Goal: Use online tool/utility: Utilize a website feature to perform a specific function

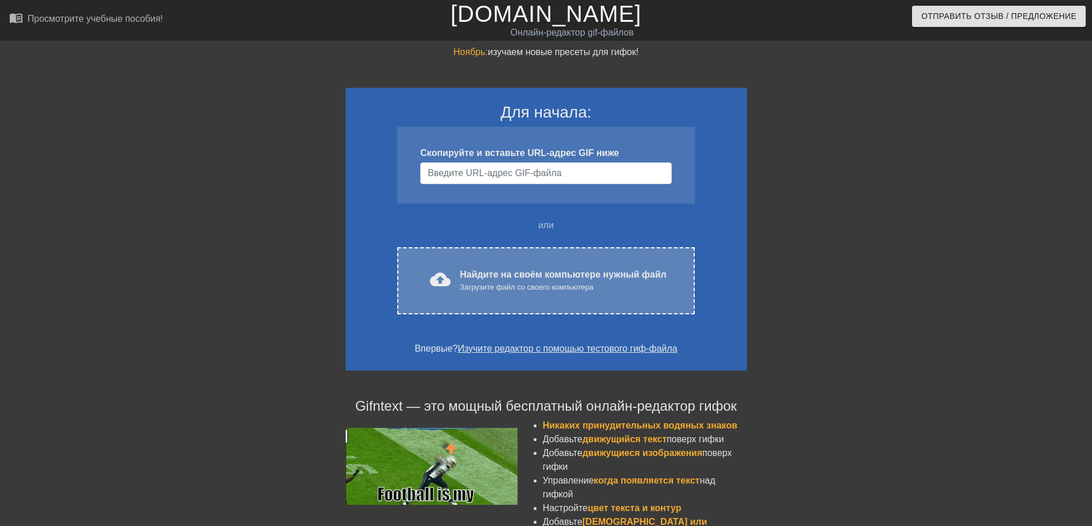
click at [492, 273] on ya-tr-span "Найдите на своём компьютере нужный файл" at bounding box center [563, 274] width 206 height 10
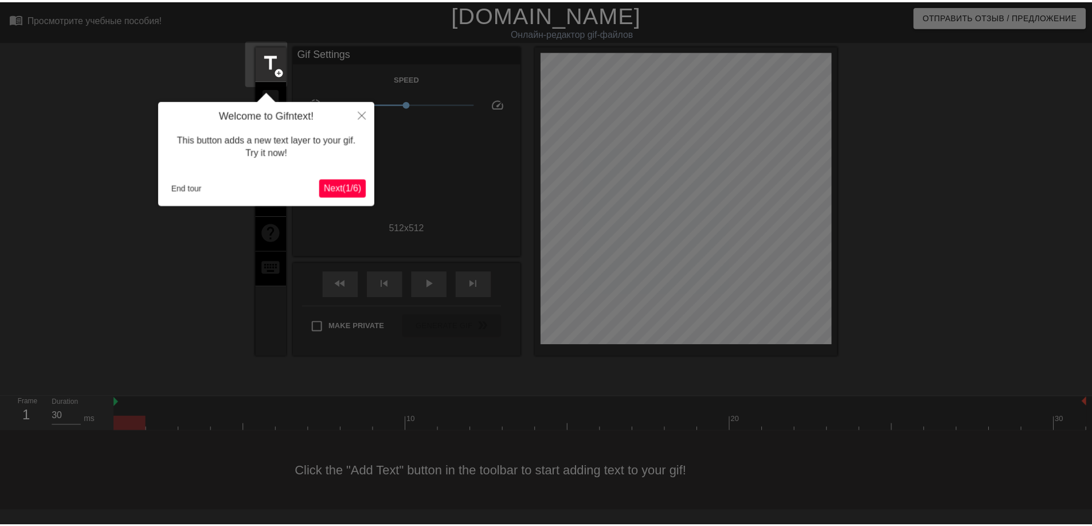
scroll to position [28, 0]
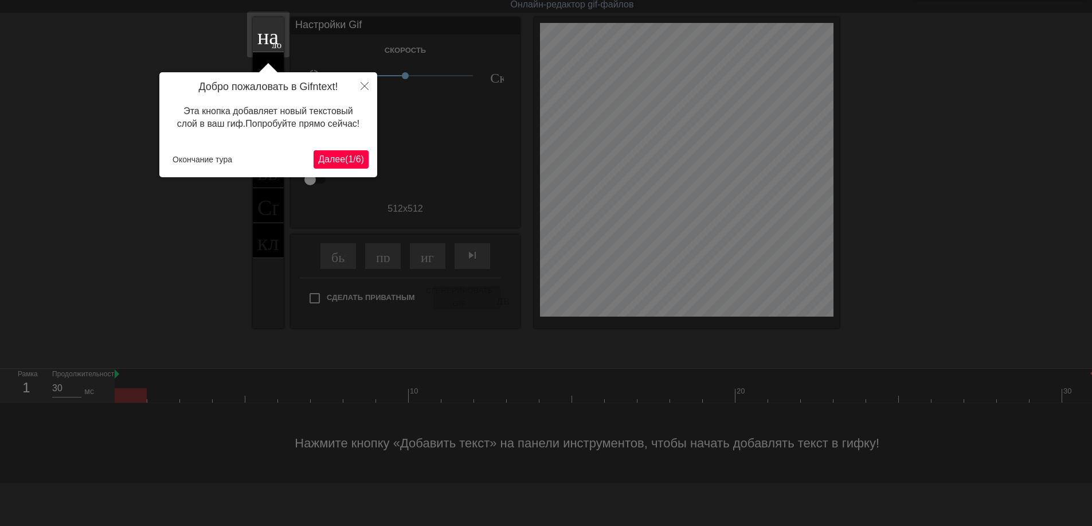
click at [345, 158] on ya-tr-span "(" at bounding box center [346, 159] width 3 height 10
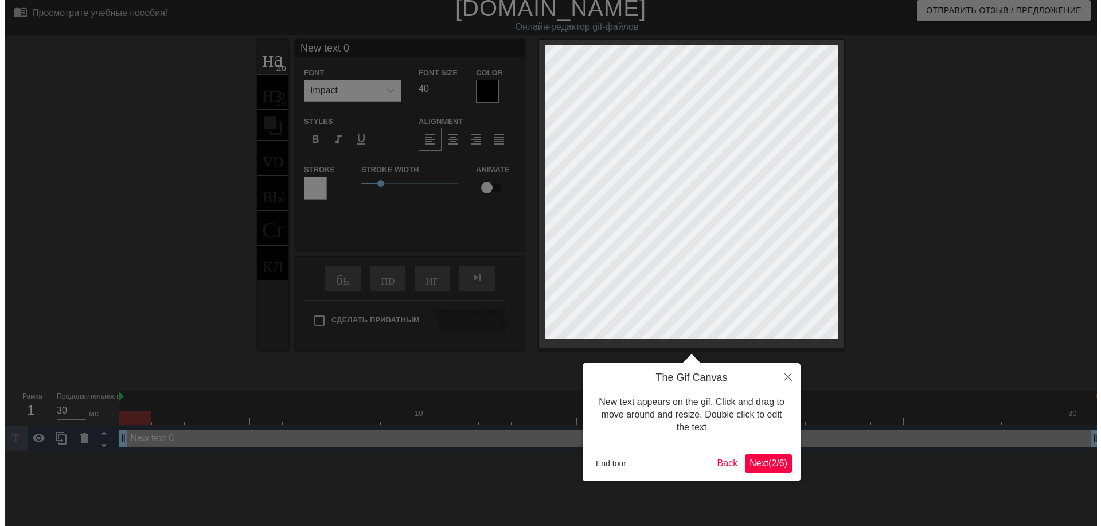
scroll to position [0, 0]
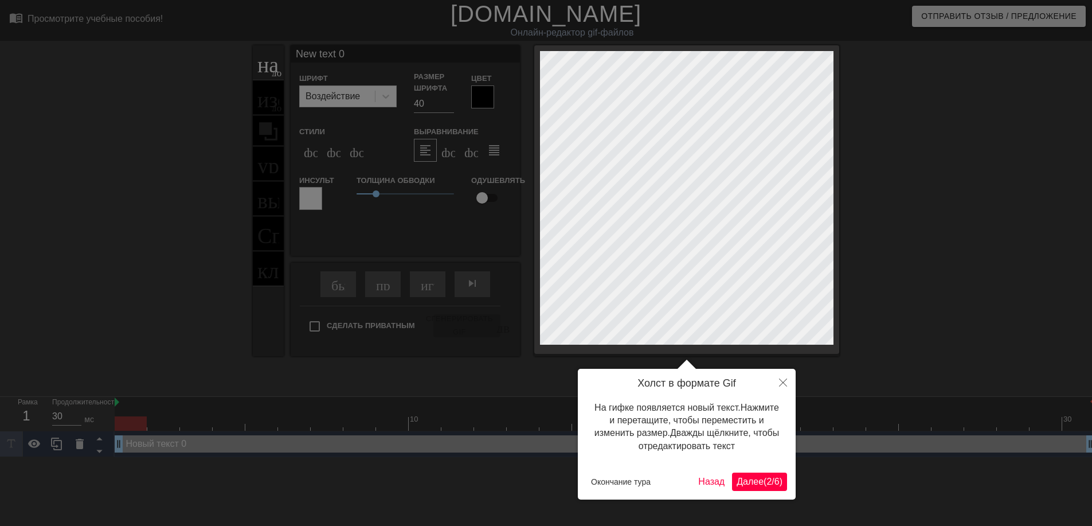
click at [742, 482] on ya-tr-span "Далее" at bounding box center [750, 481] width 27 height 10
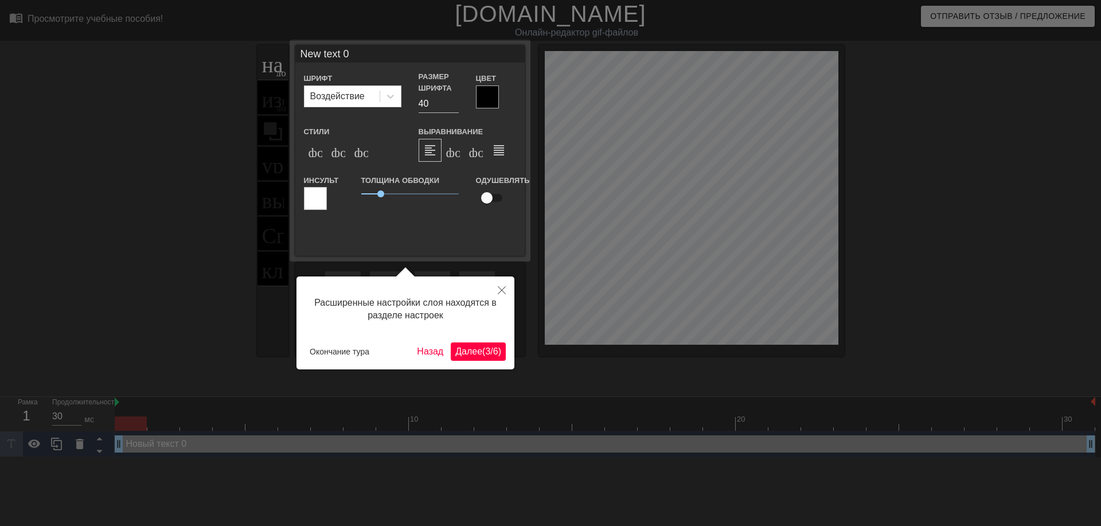
click at [478, 343] on button "Далее ( 3 / 6 )" at bounding box center [478, 351] width 55 height 18
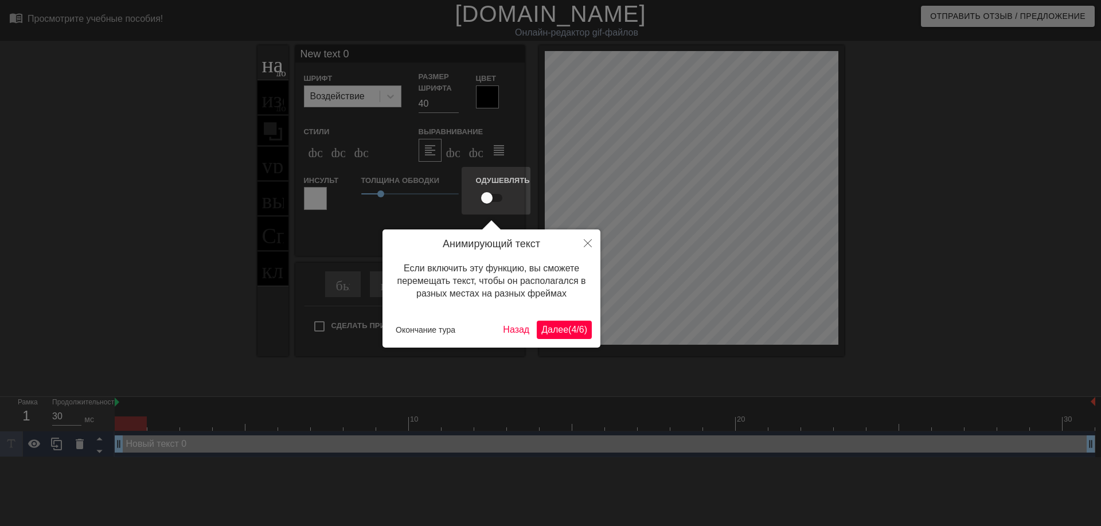
click at [559, 324] on ya-tr-span "Далее" at bounding box center [554, 329] width 27 height 10
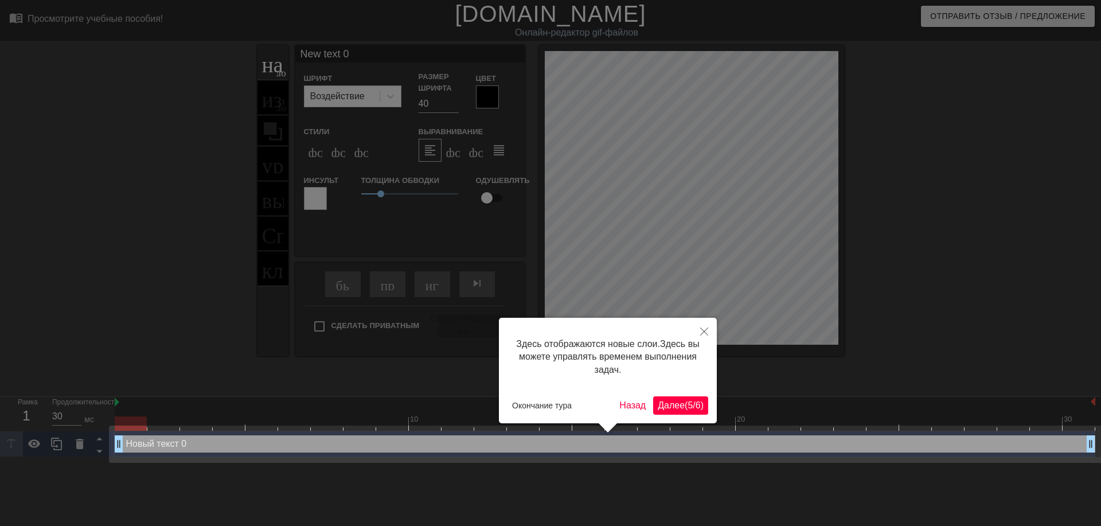
click at [661, 400] on ya-tr-span "Далее" at bounding box center [671, 405] width 27 height 10
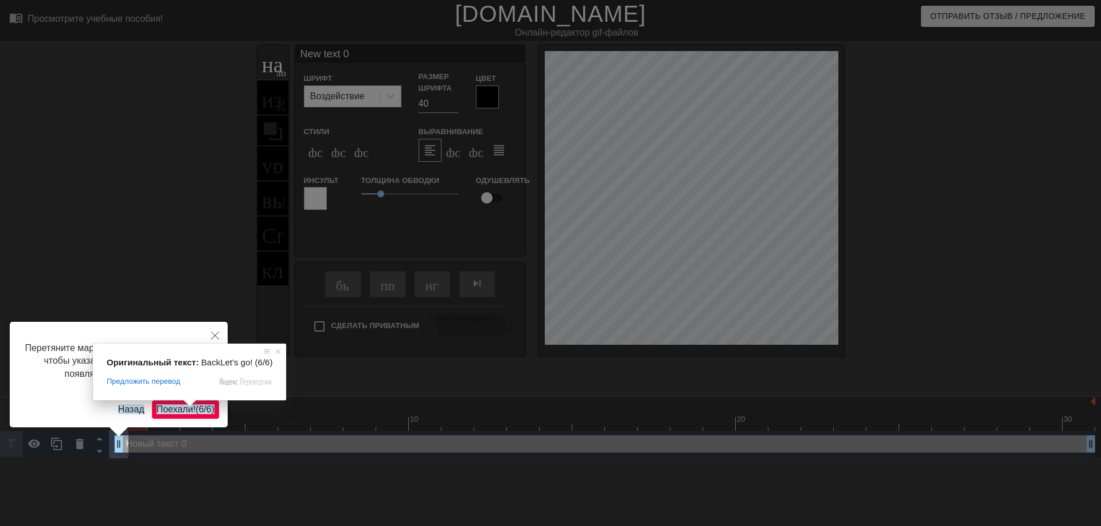
click at [183, 406] on span at bounding box center [189, 403] width 15 height 7
click at [180, 410] on ya-tr-span "Поехали!" at bounding box center [176, 409] width 39 height 10
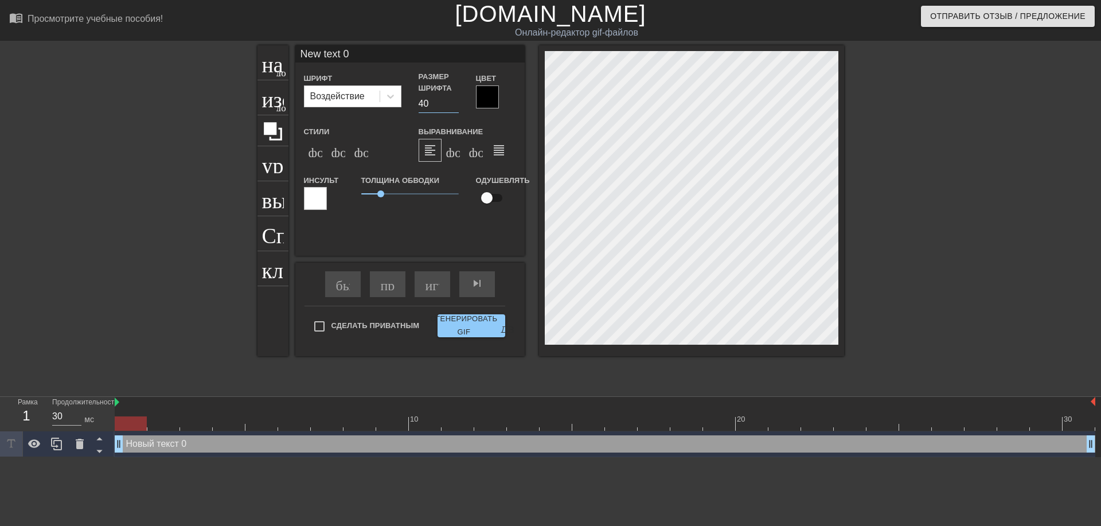
click at [426, 103] on input "40" at bounding box center [438, 104] width 40 height 18
click at [452, 109] on input "40" at bounding box center [438, 104] width 40 height 18
click at [454, 104] on input "39" at bounding box center [438, 104] width 40 height 18
click at [454, 104] on input "38" at bounding box center [438, 104] width 40 height 18
click at [454, 104] on input "37" at bounding box center [438, 104] width 40 height 18
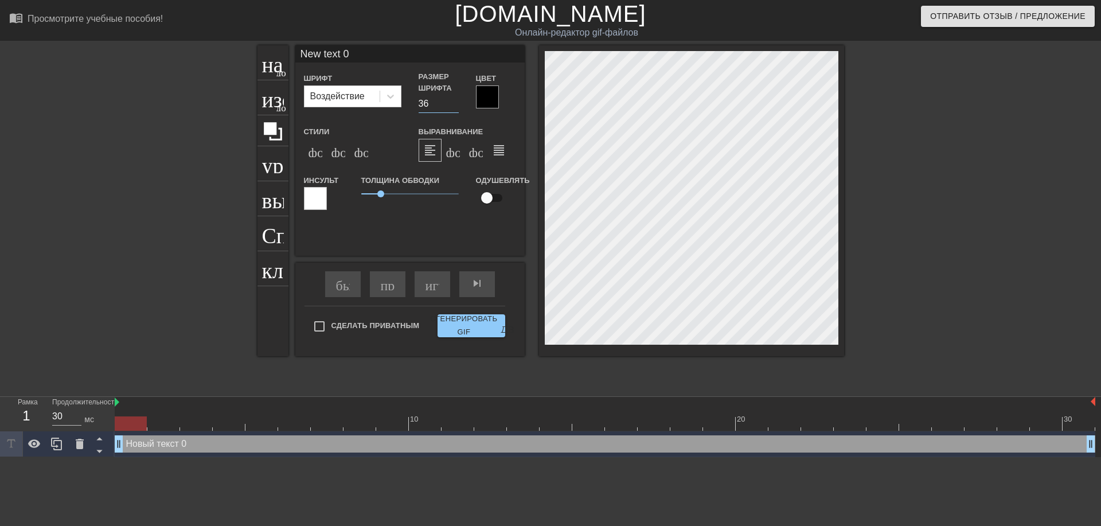
click at [454, 104] on input "36" at bounding box center [438, 104] width 40 height 18
click at [454, 104] on input "35" at bounding box center [438, 104] width 40 height 18
click at [454, 104] on input "34" at bounding box center [438, 104] width 40 height 18
click at [454, 104] on input "33" at bounding box center [438, 104] width 40 height 18
click at [454, 104] on input "32" at bounding box center [438, 104] width 40 height 18
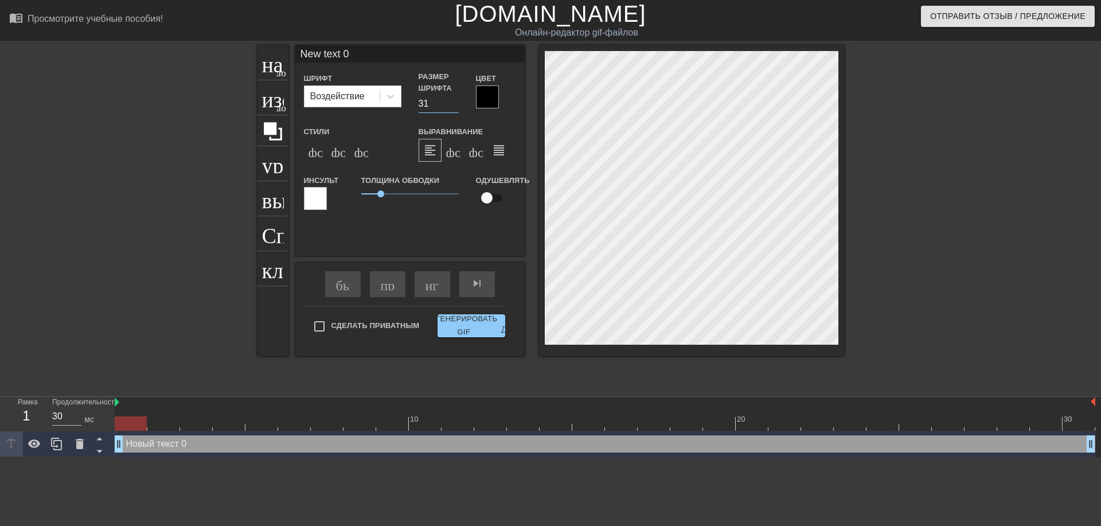
click at [454, 104] on input "31" at bounding box center [438, 104] width 40 height 18
click at [454, 104] on input "30" at bounding box center [438, 104] width 40 height 18
click at [454, 104] on input "29" at bounding box center [438, 104] width 40 height 18
type input "30"
click at [455, 99] on input "30" at bounding box center [438, 104] width 40 height 18
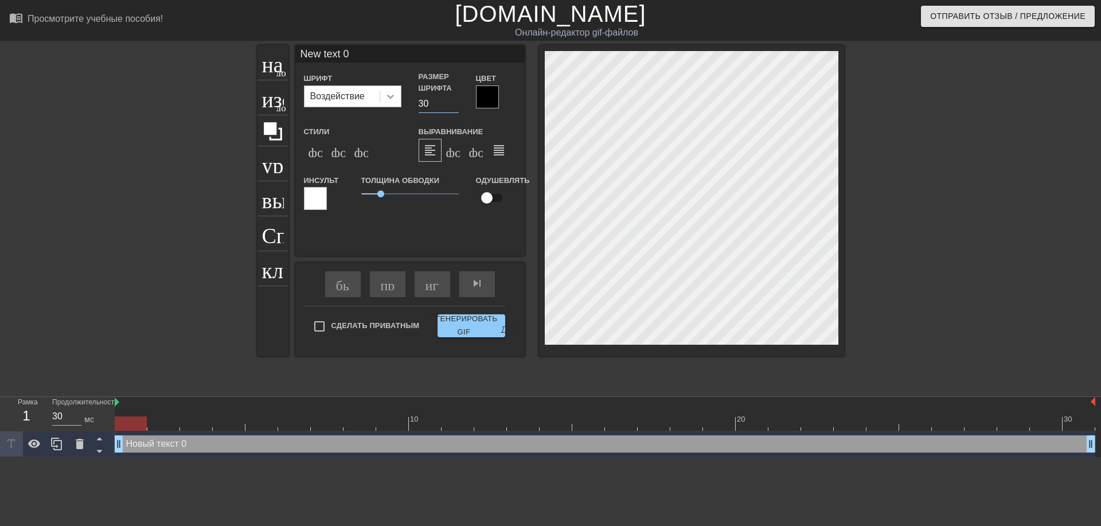
click at [386, 95] on icon at bounding box center [390, 96] width 11 height 11
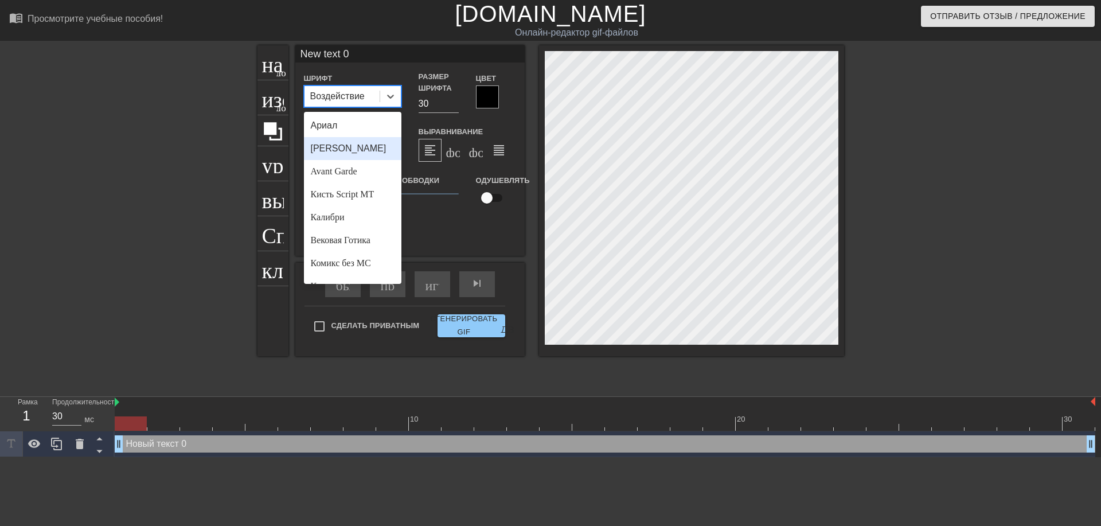
click at [357, 151] on ya-tr-span "[PERSON_NAME]" at bounding box center [349, 148] width 76 height 10
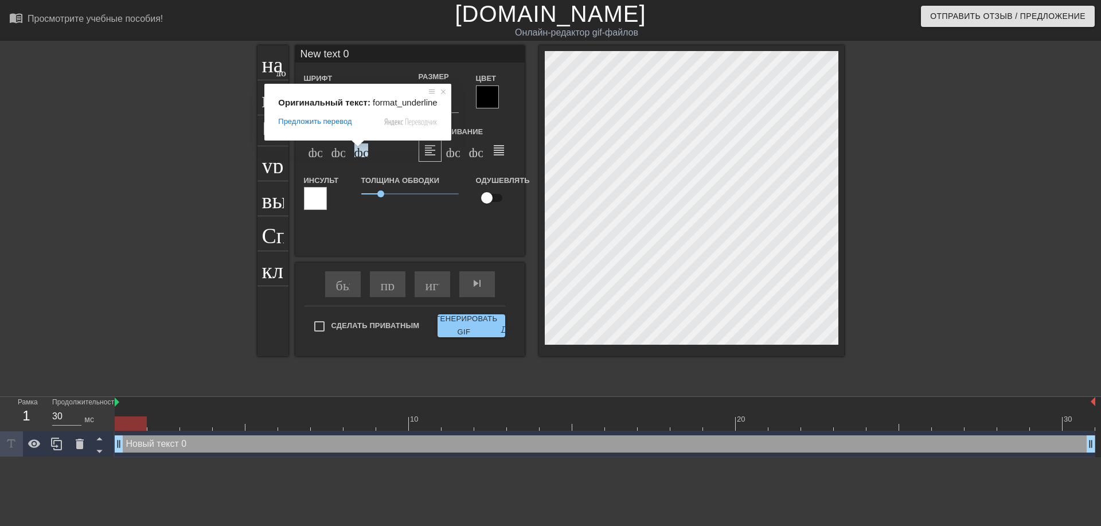
click at [390, 65] on div "New text 0 Шрифт Выбран вариант Arial Black. выбран вариант Arial, 1 из 24. Дос…" at bounding box center [409, 132] width 229 height 175
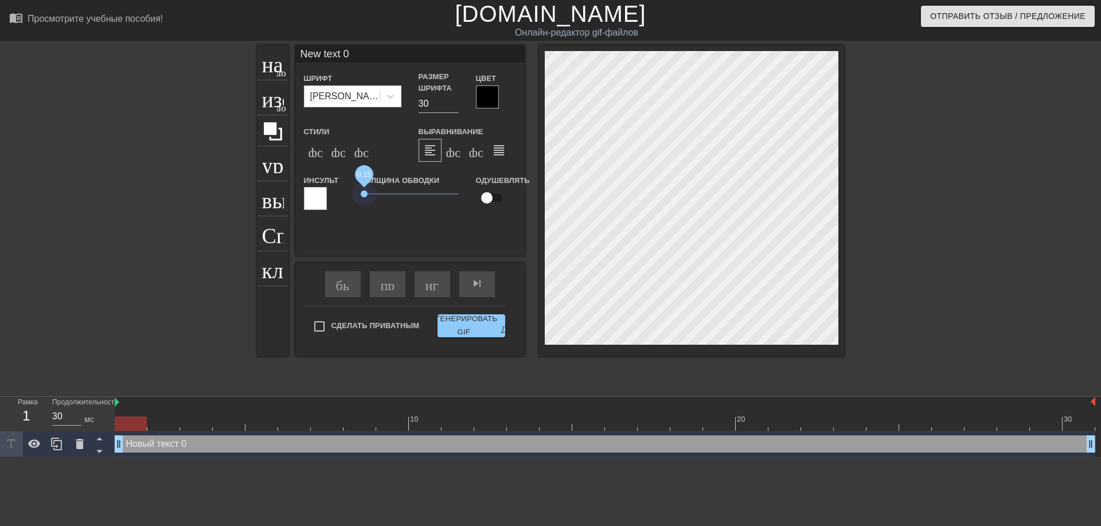
drag, startPoint x: 384, startPoint y: 192, endPoint x: 363, endPoint y: 199, distance: 21.2
click at [363, 199] on span "0.15" at bounding box center [409, 194] width 97 height 14
type input "ew text 0"
type textarea "ew text 0"
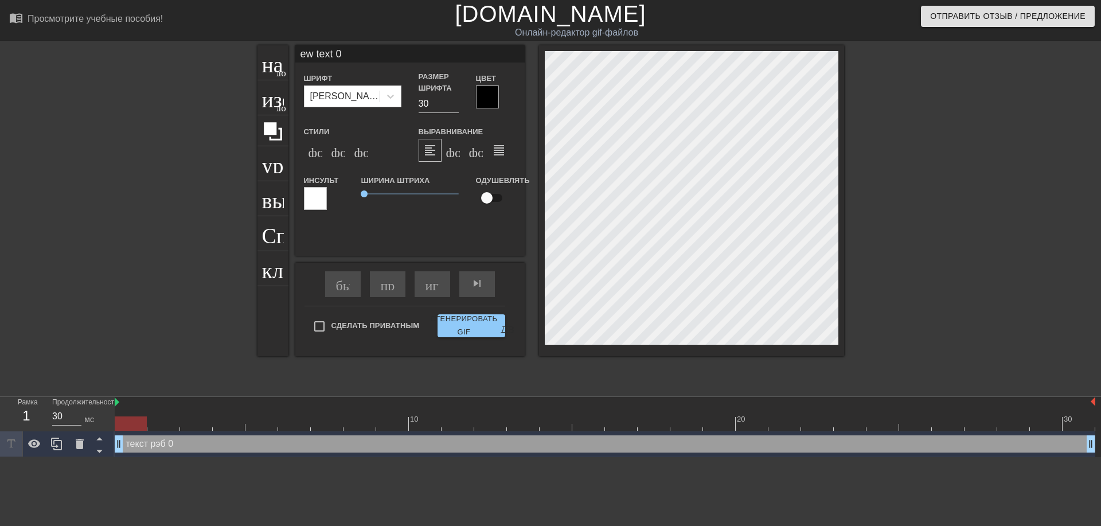
type input "w text 0"
type textarea "w text 0"
type input "text 0"
type textarea "text 0"
type input "text 0"
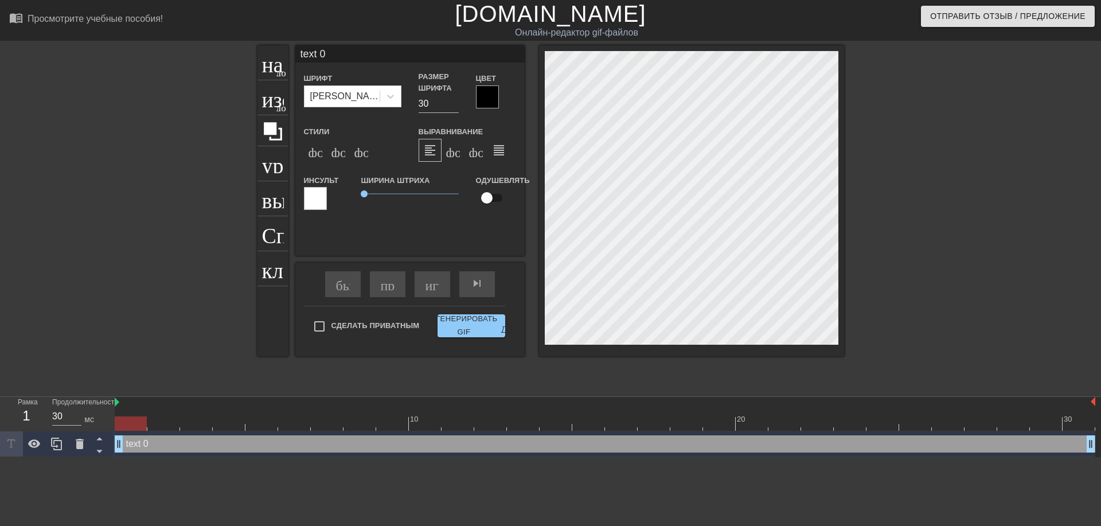
type textarea "text 0"
type input "ext 0"
type textarea "ext 0"
type input "xt 0"
type textarea "xt 0"
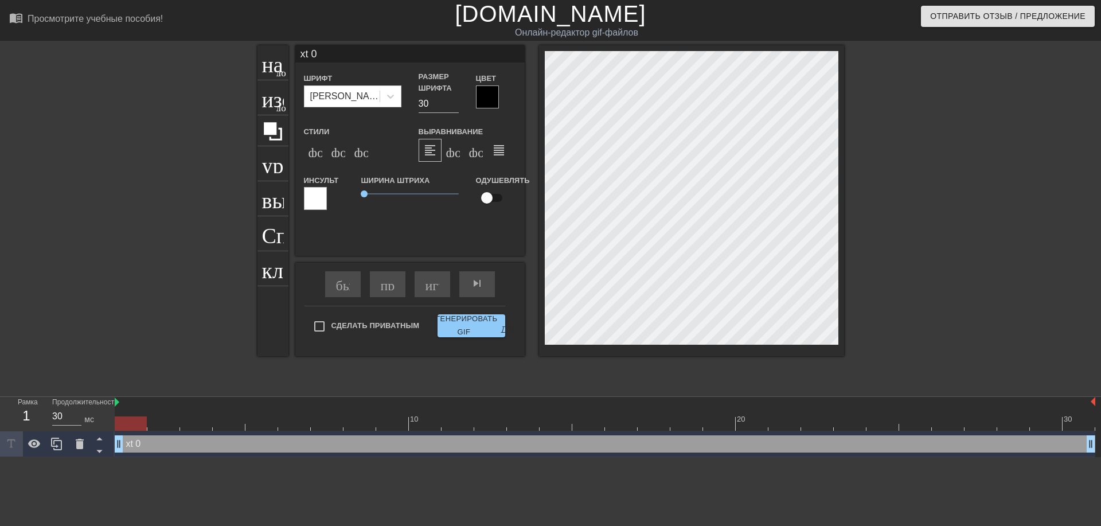
type input "t 0"
type textarea "t 0"
type input "0"
type textarea "0"
type input "0"
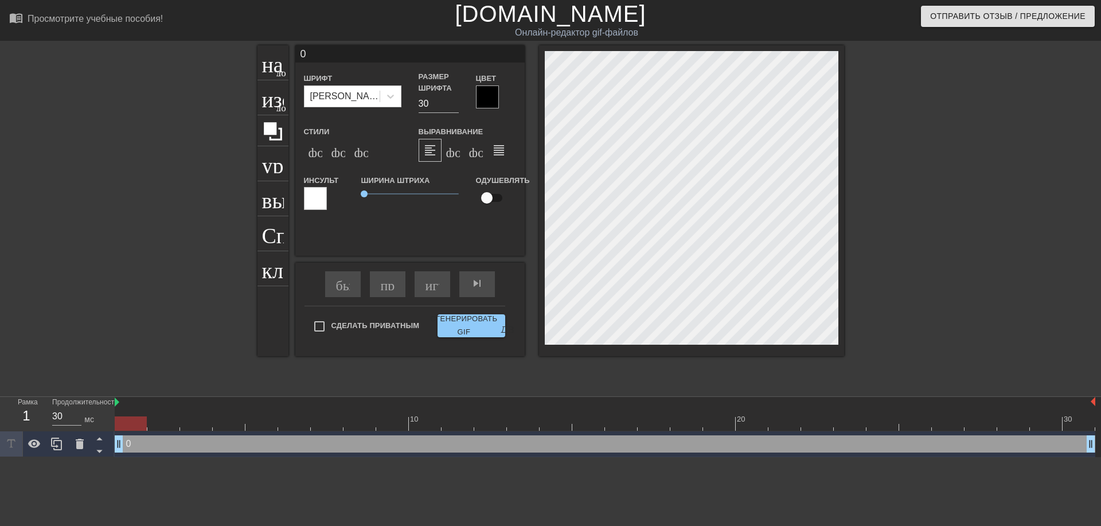
type textarea "0"
type input "@"
type textarea "@"
type input "@s"
type textarea "@s"
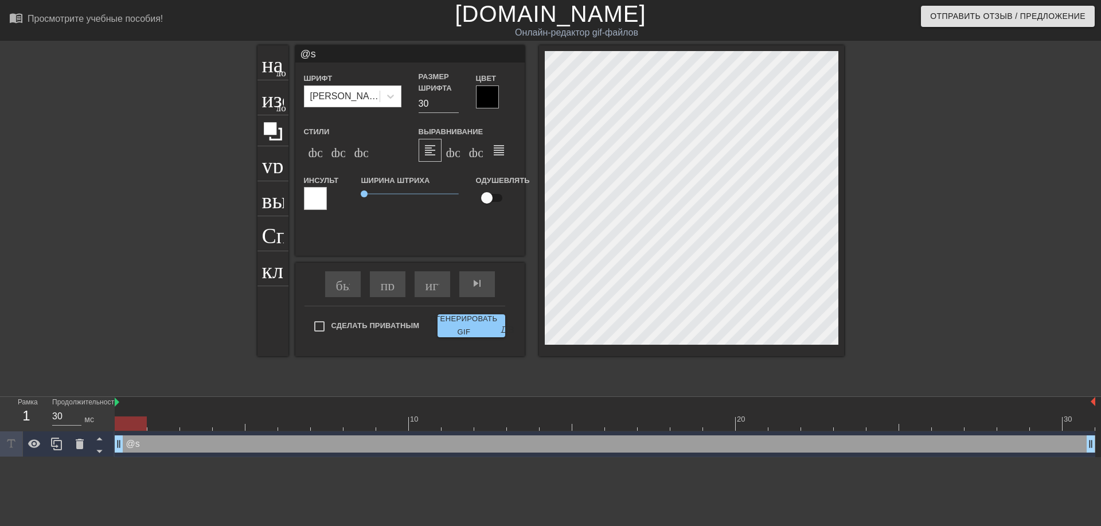
type input "@st"
type textarea "@st"
type input "@sti"
type textarea "@sti"
type input "@stic"
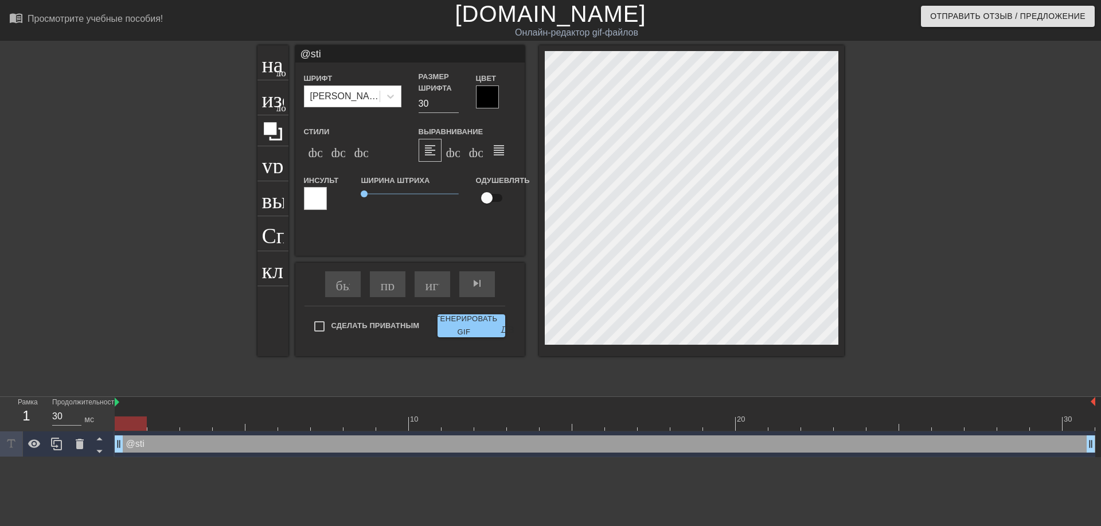
type textarea "@stic"
type input "@stick"
type textarea "@stick"
type input "@sticke"
type textarea "@sticke"
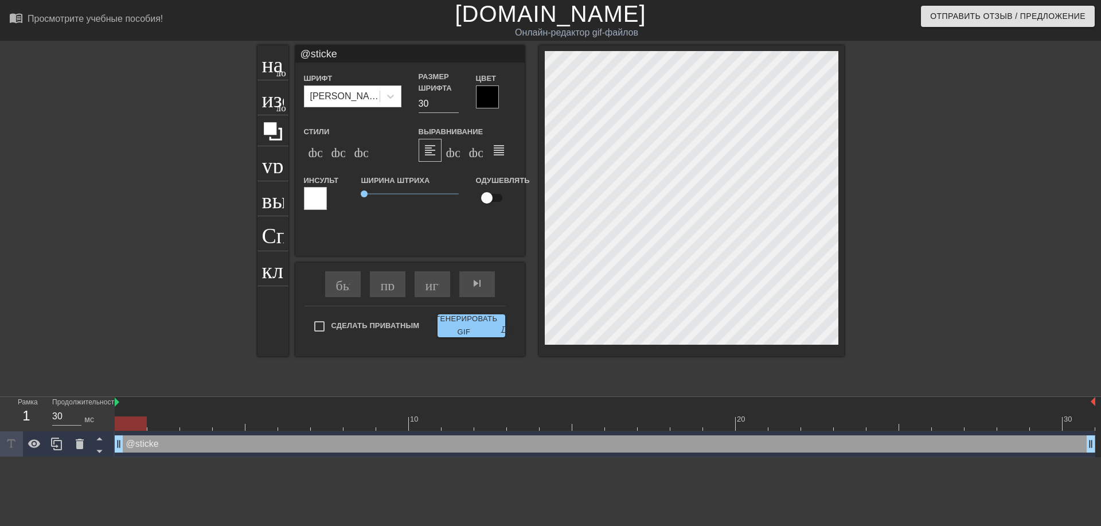
type input "@sticker"
type textarea "@sticker"
type input "@stickerb"
type textarea "@stickerba"
type input "@stickerbas"
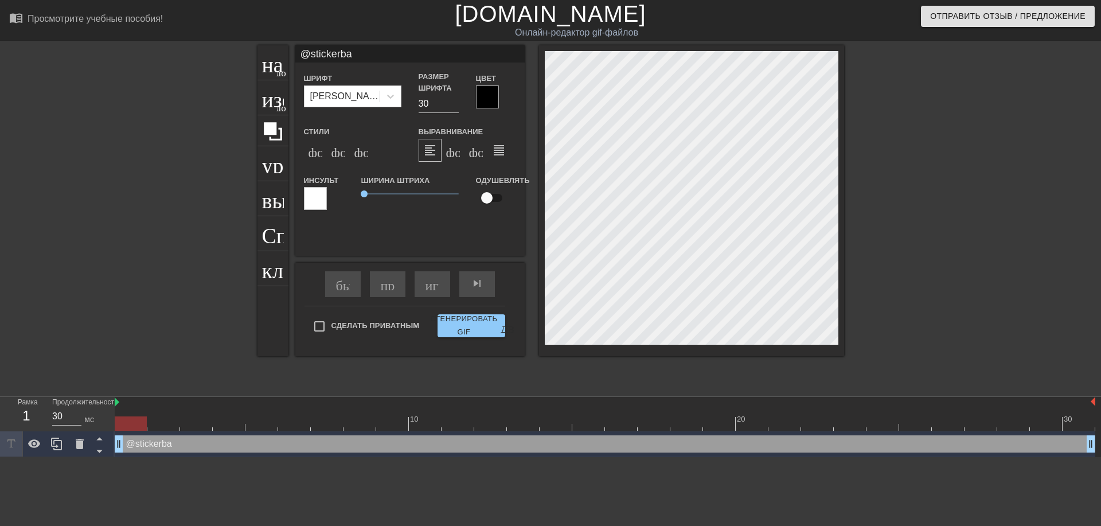
type textarea "@stickerbas"
type input "@stickerbase"
type textarea "@stickerbase"
type input "@stickerbase_"
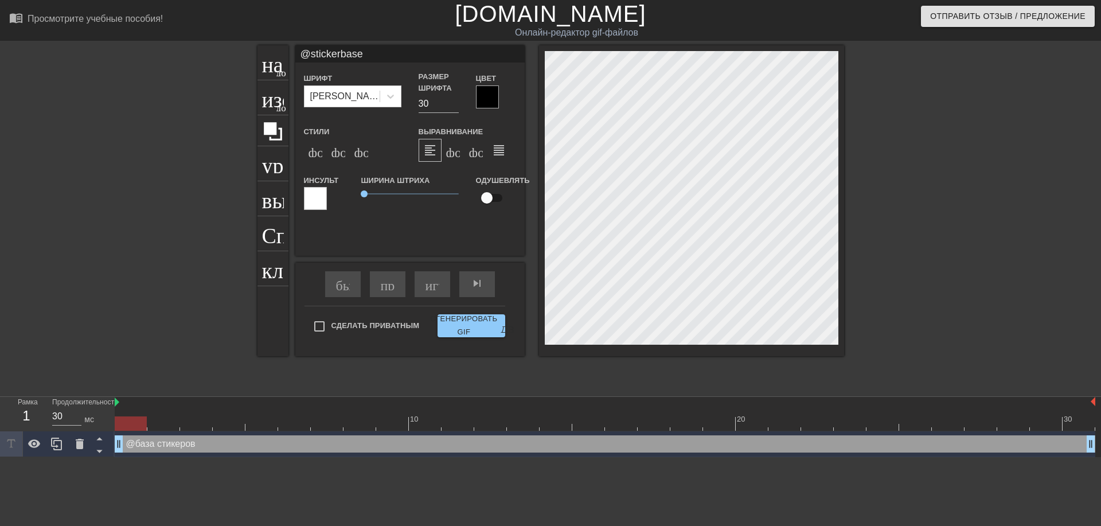
type textarea "@stickerbase_"
type input "@stickerbase_r"
type textarea "@stickerbase_ru"
type input "@stickerbase_ru"
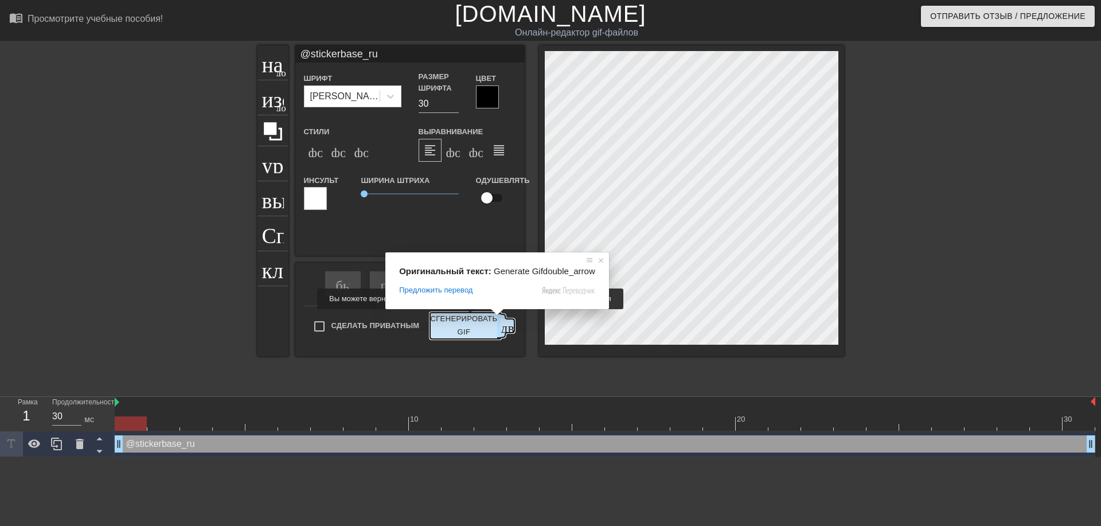
click at [468, 317] on ya-tr-span "Сгенерировать GIF" at bounding box center [463, 325] width 67 height 26
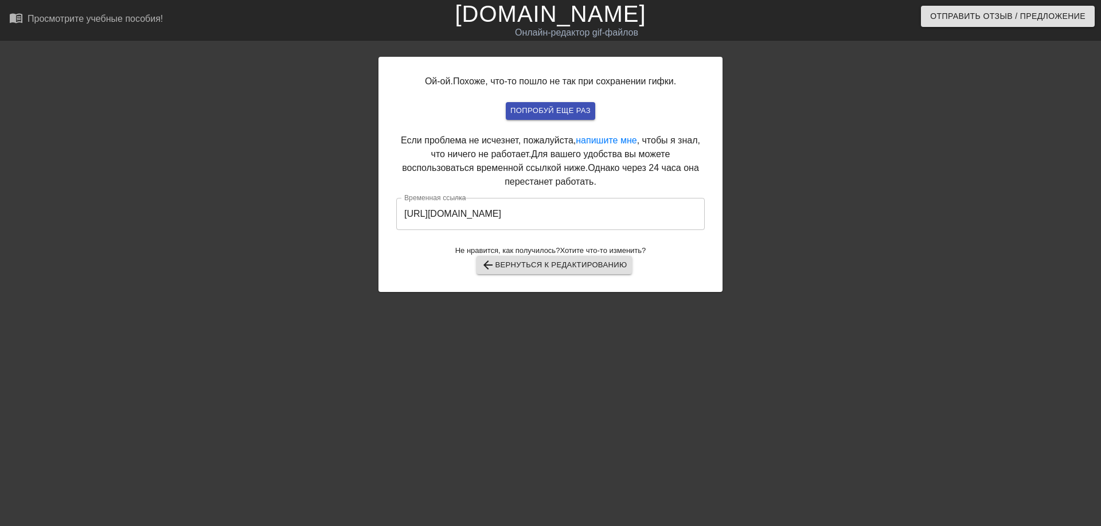
click at [517, 220] on input "https://www.gifntext.com/temp_generations/5xU7BAcY.gif" at bounding box center [550, 214] width 308 height 32
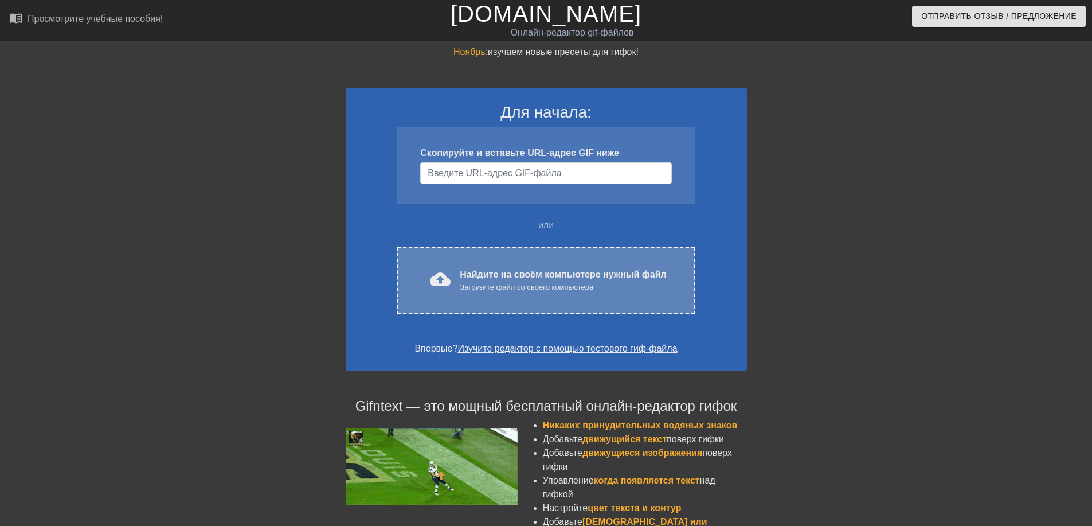
click at [463, 271] on ya-tr-span "Найдите на своём компьютере нужный файл" at bounding box center [563, 274] width 206 height 10
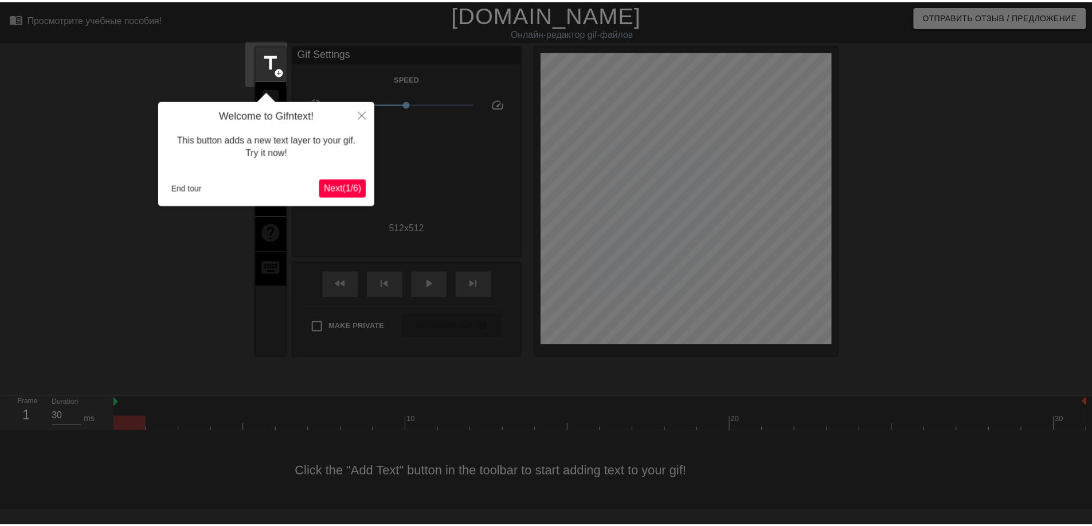
scroll to position [28, 0]
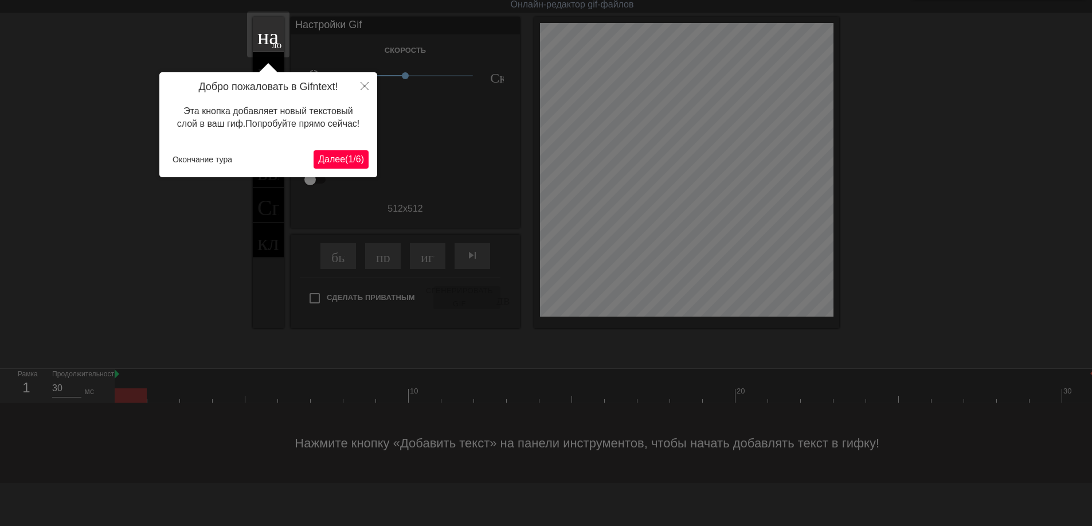
click at [348, 161] on ya-tr-span "1" at bounding box center [350, 159] width 5 height 10
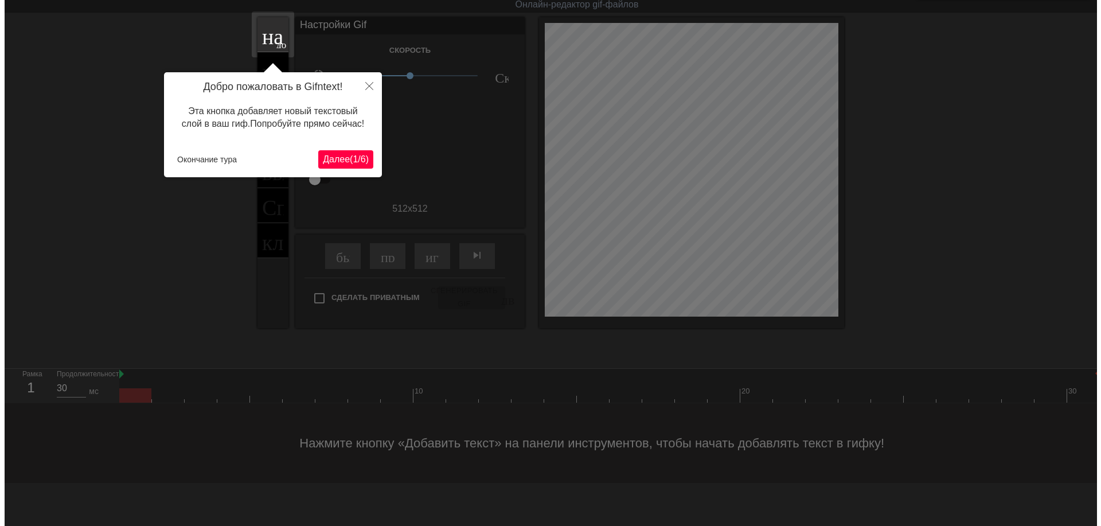
scroll to position [0, 0]
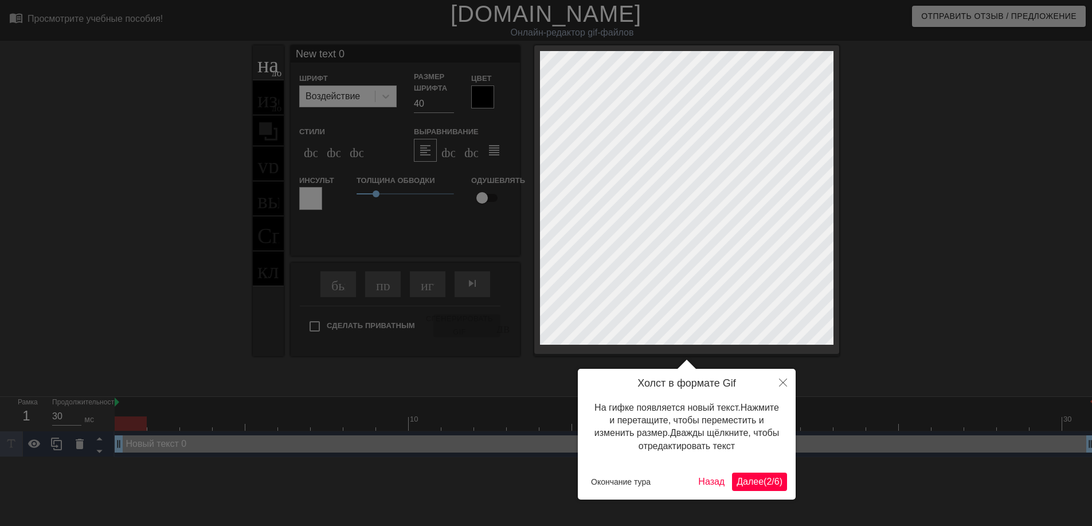
click at [738, 483] on ya-tr-span "Далее" at bounding box center [750, 481] width 27 height 10
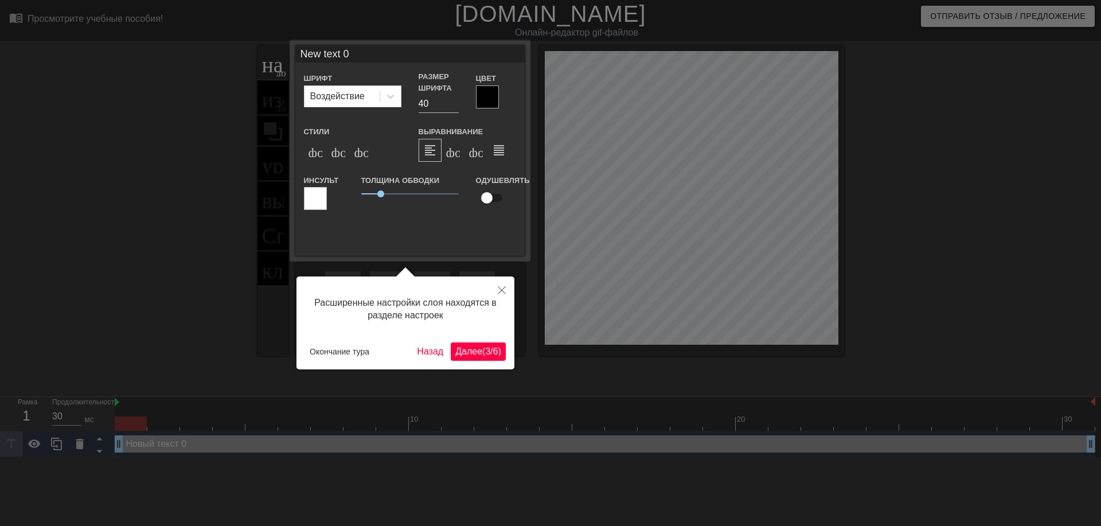
click at [471, 358] on button "Далее ( 3 / 6 )" at bounding box center [478, 351] width 55 height 18
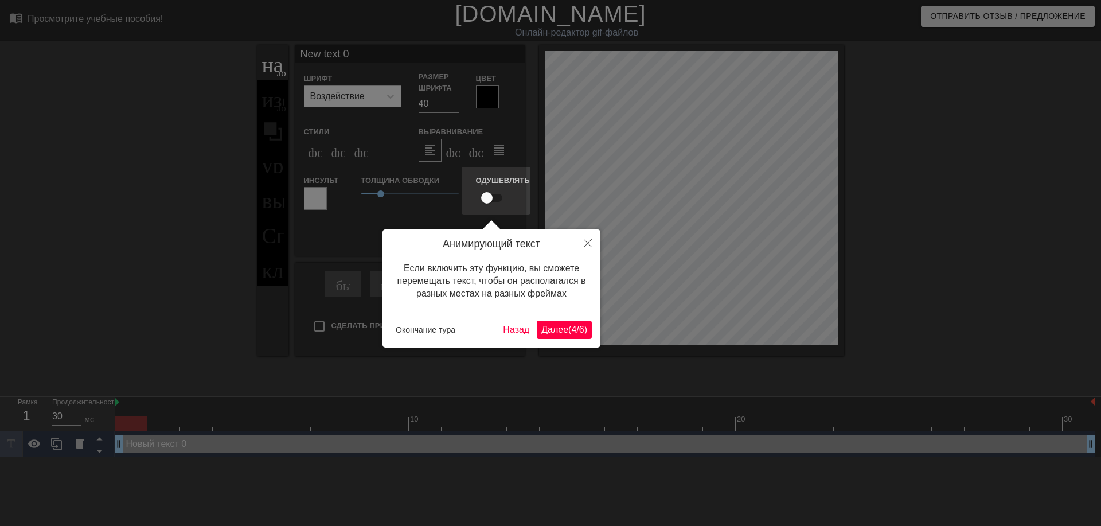
click at [550, 321] on button "Далее ( 4 / 6 )" at bounding box center [564, 329] width 55 height 18
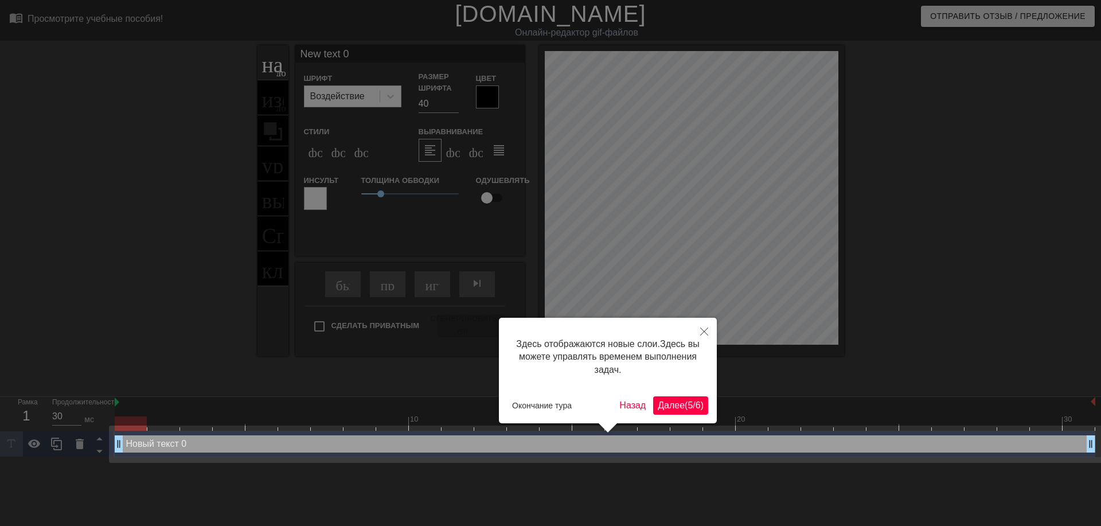
click at [701, 407] on ya-tr-span ")" at bounding box center [702, 405] width 3 height 10
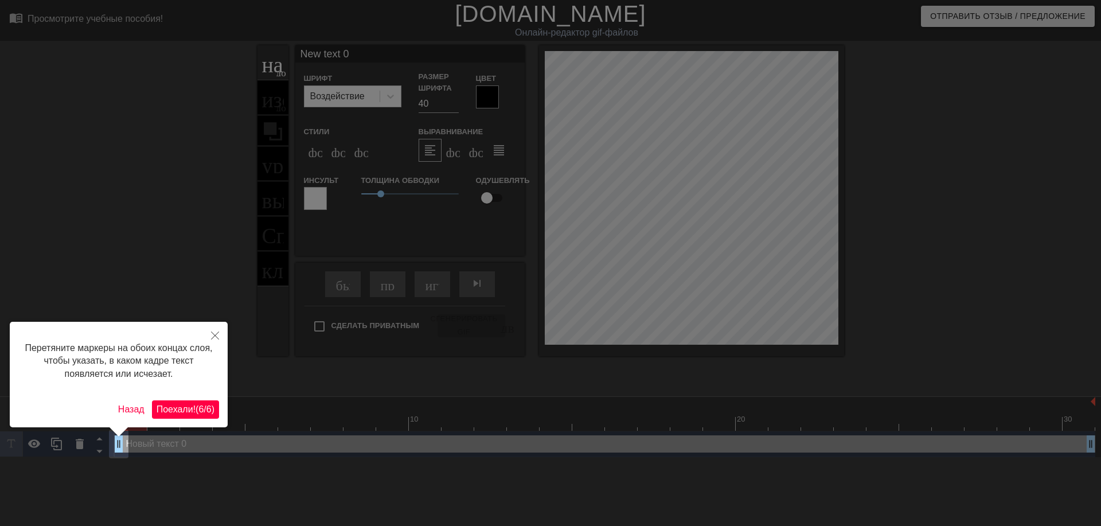
click at [191, 406] on ya-tr-span "Поехали!" at bounding box center [176, 409] width 39 height 10
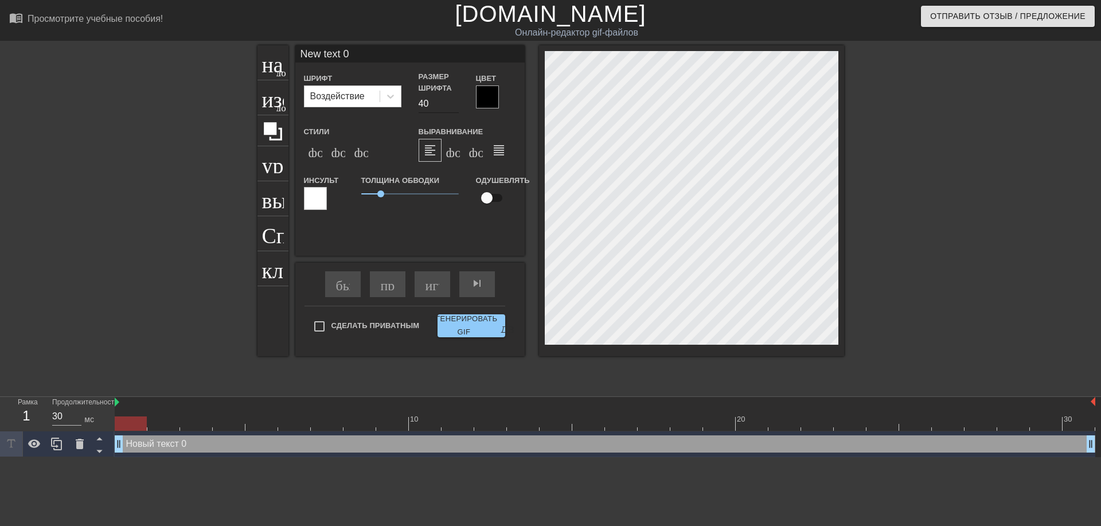
click at [421, 108] on input "40" at bounding box center [438, 104] width 40 height 18
type input "30"
click at [394, 98] on icon at bounding box center [390, 96] width 11 height 11
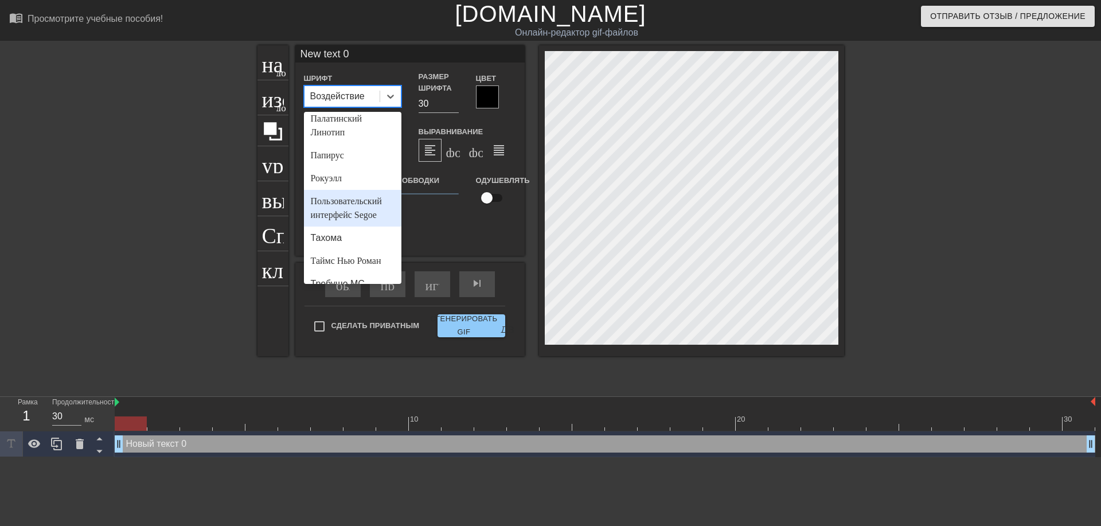
scroll to position [452, 0]
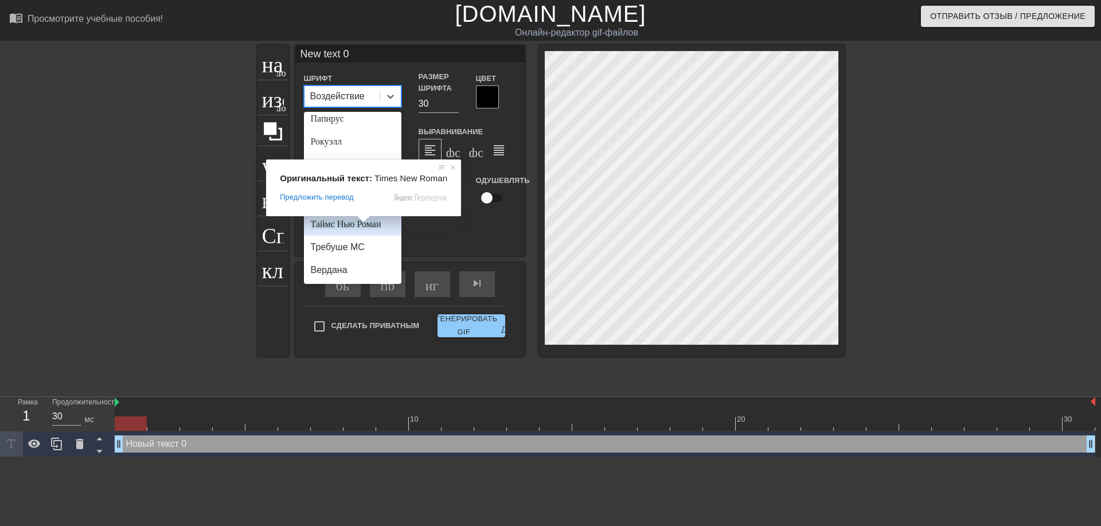
click at [356, 226] on ya-tr-span "Таймс Нью Роман" at bounding box center [346, 224] width 71 height 10
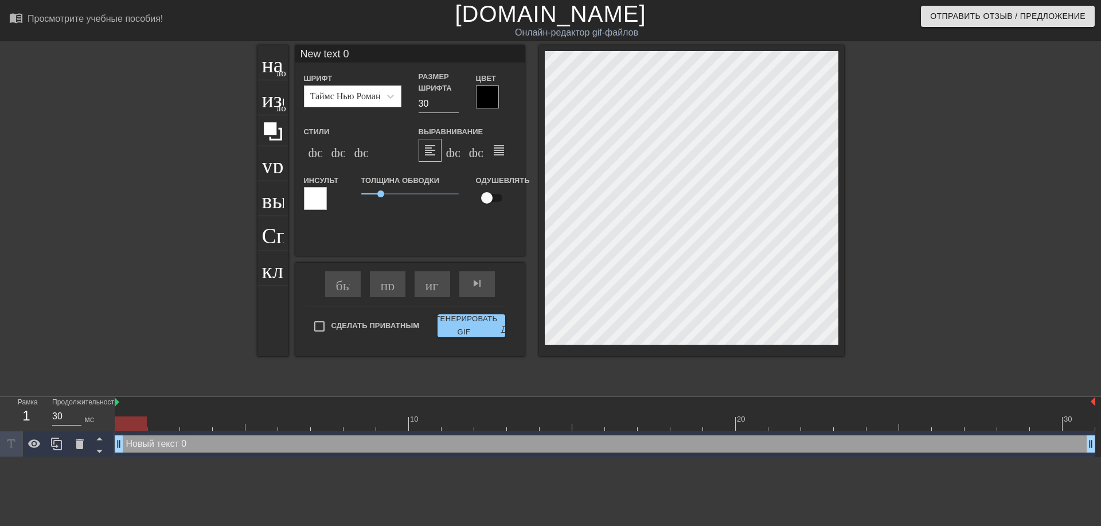
scroll to position [2, 1]
type input "ew text 0"
type textarea "ew text 0"
type input "w text 0"
type textarea "w text 0"
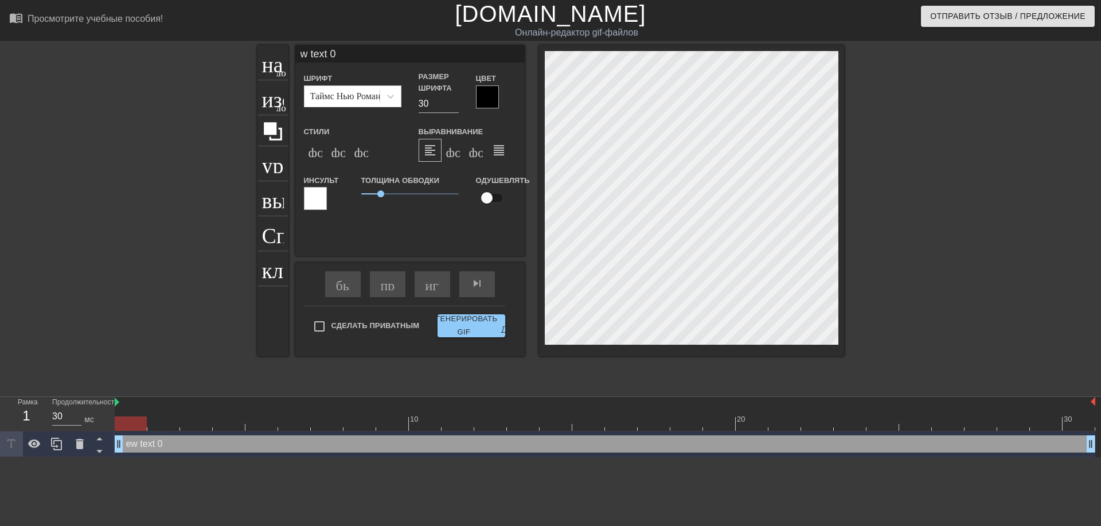
type input "text 0"
type textarea "text 0"
type input "text 0"
type textarea "text 0"
type input "ext 0"
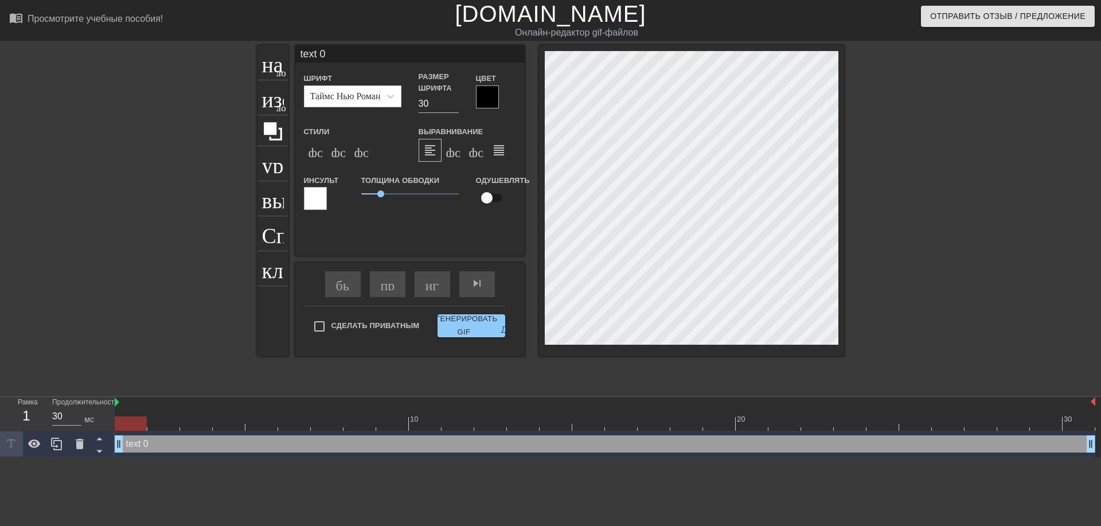
type textarea "ext 0"
type input "xt 0"
type textarea "xt 0"
type input "t 0"
type textarea "t 0"
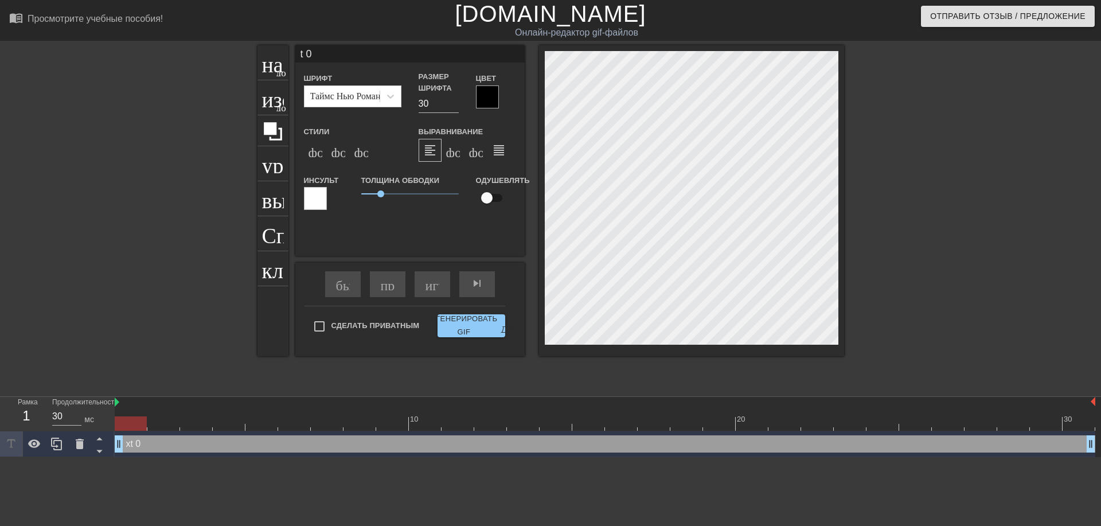
type input "0"
type textarea "0"
type input "0"
type textarea "0"
type input "@"
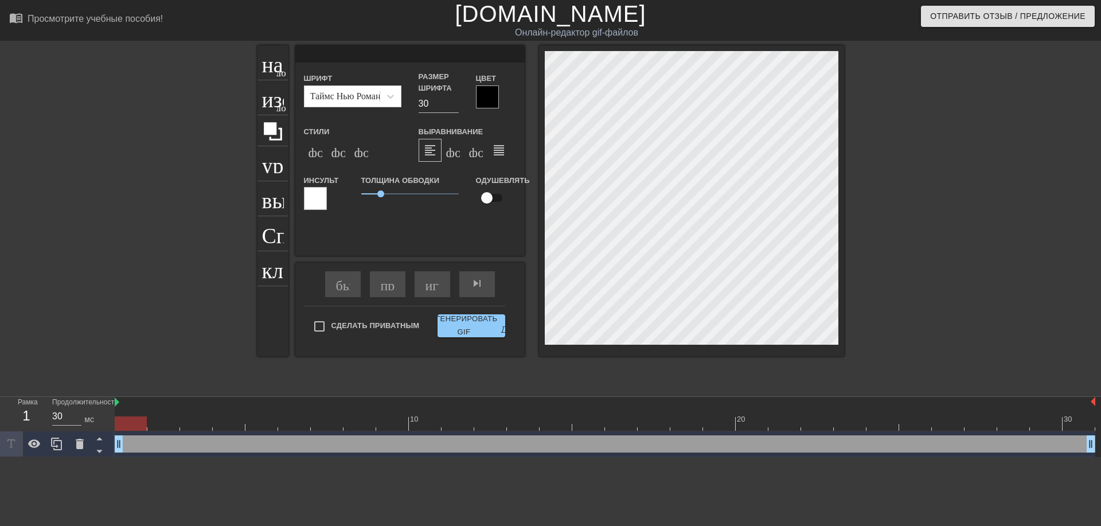
type textarea "@"
type input "@s"
type textarea "@s"
type input "@st"
type textarea "@st"
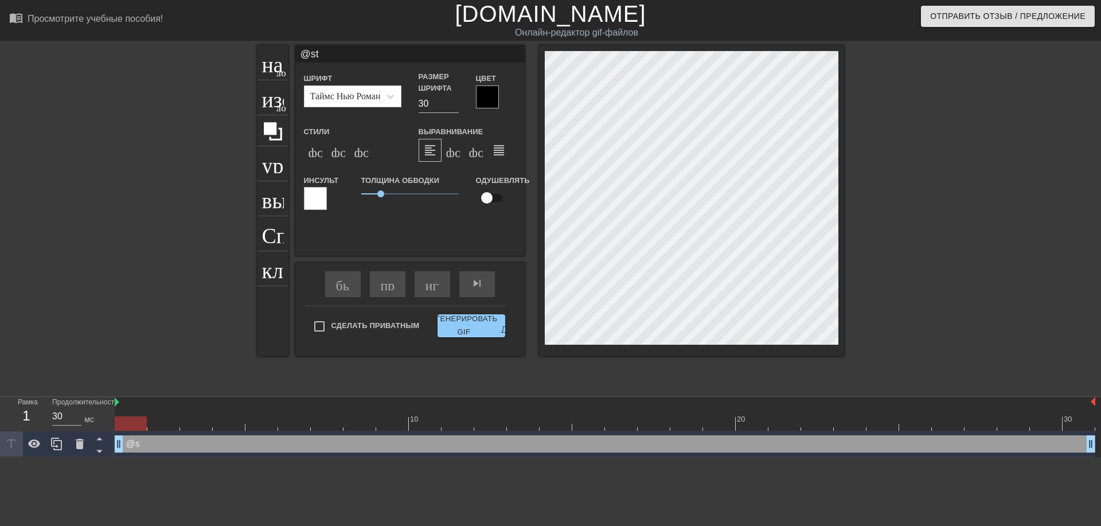
type input "@sti"
type textarea "@sti"
type input "@stic"
type textarea "@stic"
type input "@stick"
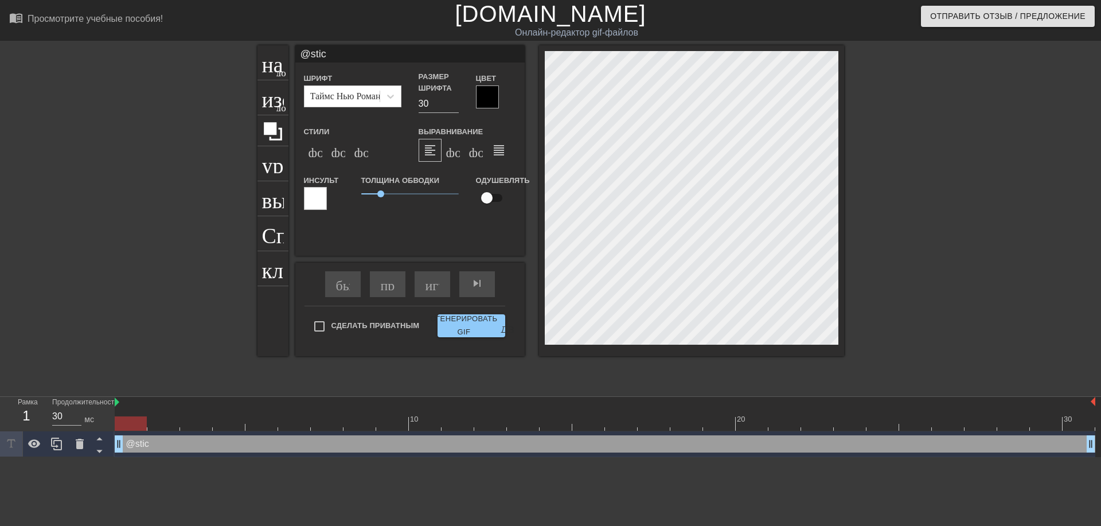
type textarea "@stick"
type input "@sticke"
type textarea "@sticke"
type input "@sticker"
type textarea "@sticker"
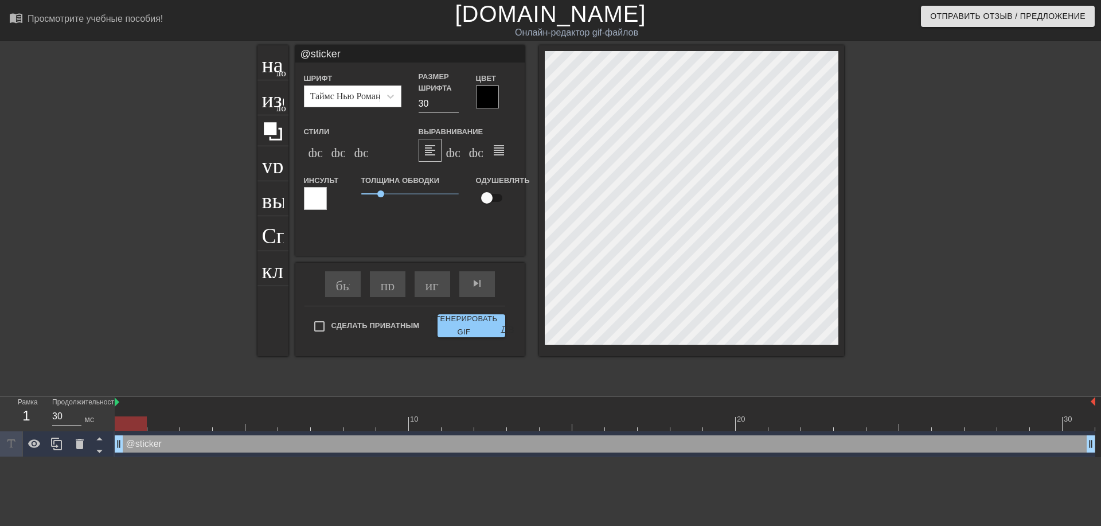
type input "@stickerb"
type textarea "@stickerb"
type input "@stickerba"
type textarea "@stickerba"
type input "@stickerbas"
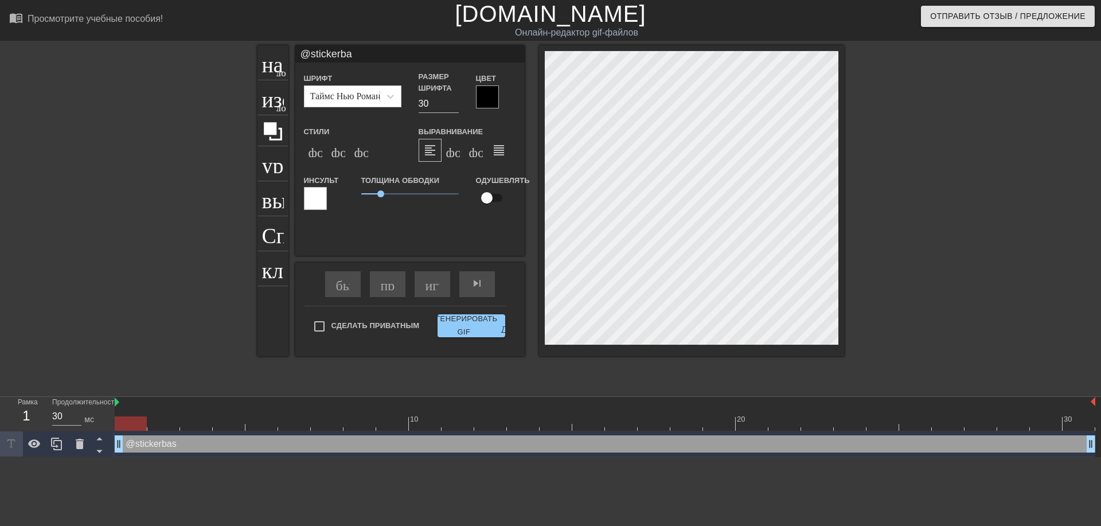
type textarea "@stickerbas"
type input "@stickerbase"
type textarea "@stickerbase"
type input "@stickerbase_"
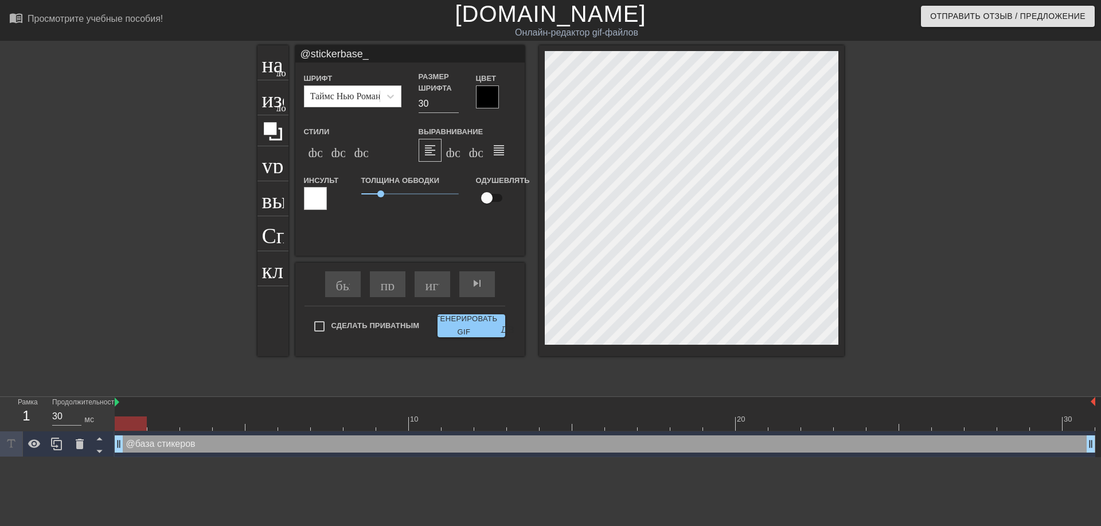
type textarea "@stickerbase_"
type input "@stickerbase_r"
type textarea "@stickerbase_r"
type input "@stickerbase_ru"
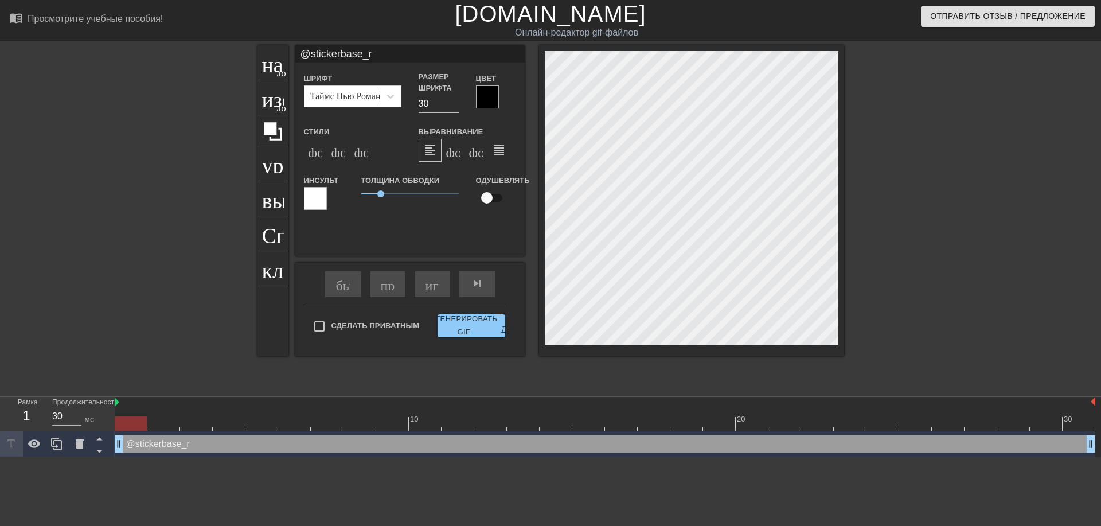
type textarea "@stickerbase_ru"
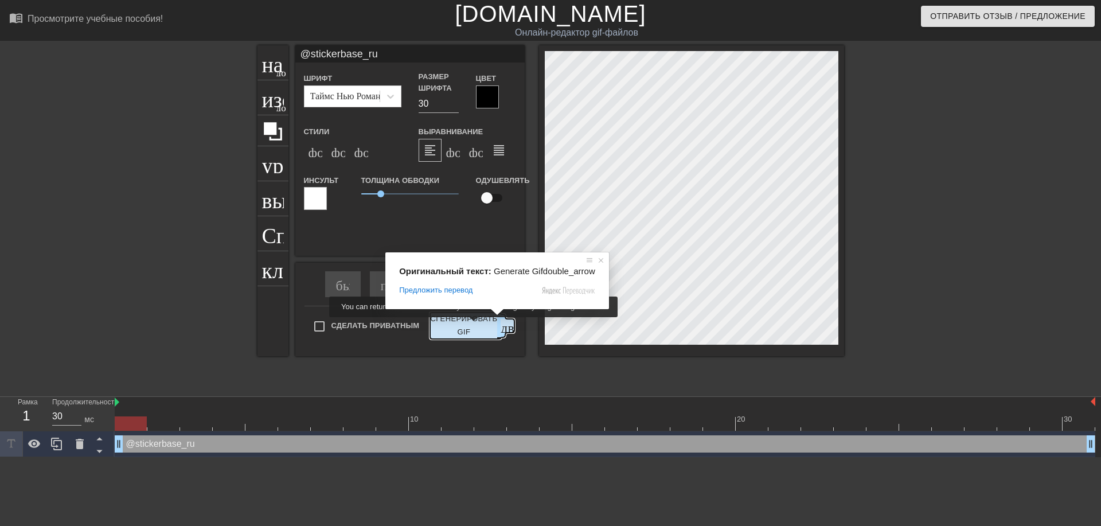
click at [475, 325] on ya-tr-span "Сгенерировать GIF" at bounding box center [463, 325] width 67 height 26
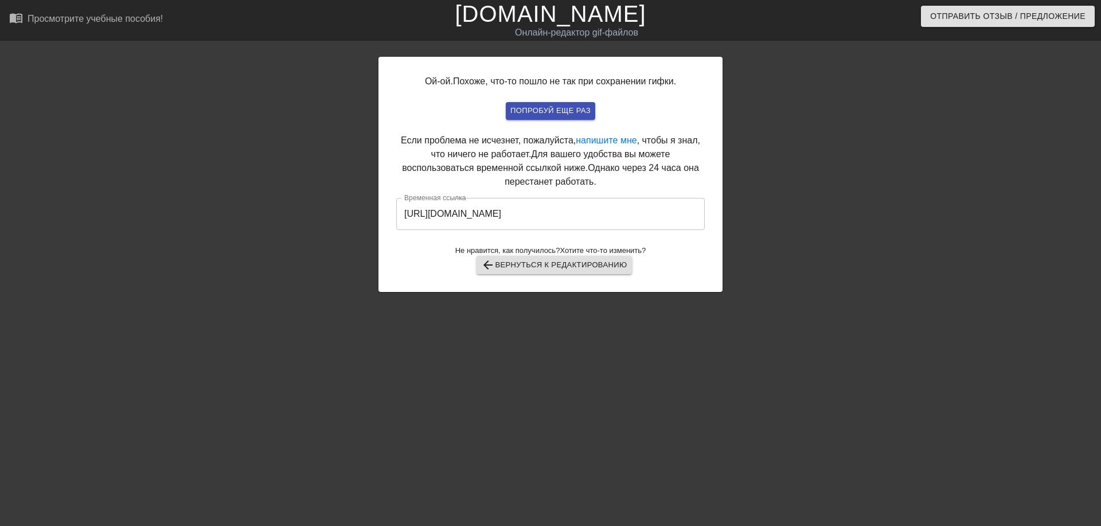
click at [570, 198] on input "https://www.gifntext.com/temp_generations/COftYzLJ.gif" at bounding box center [550, 214] width 308 height 32
click at [569, 212] on input "https://www.gifntext.com/temp_generations/COftYzLJ.gif" at bounding box center [550, 214] width 308 height 32
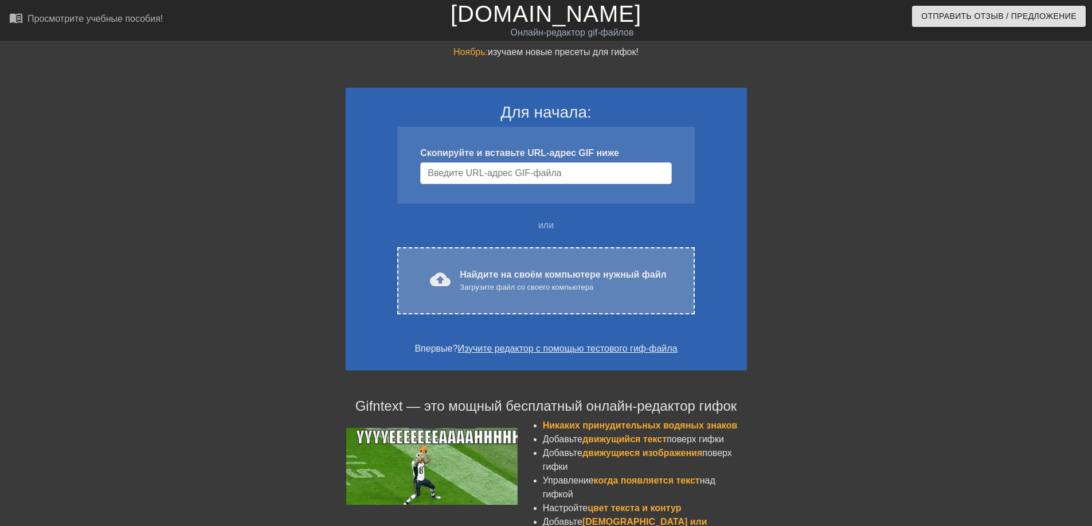
click at [483, 288] on ya-tr-span "Загрузите файл со своего компьютера" at bounding box center [527, 287] width 134 height 9
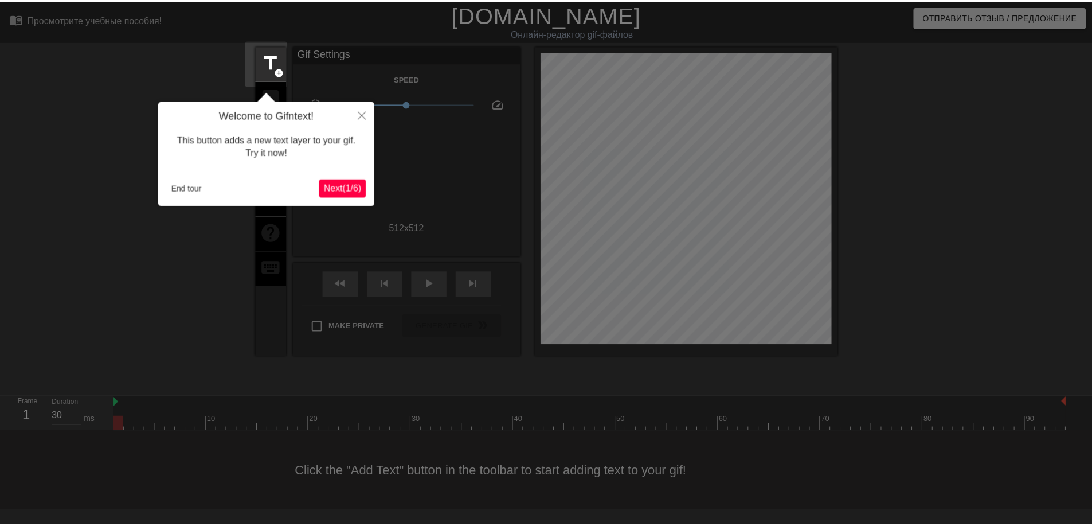
scroll to position [28, 0]
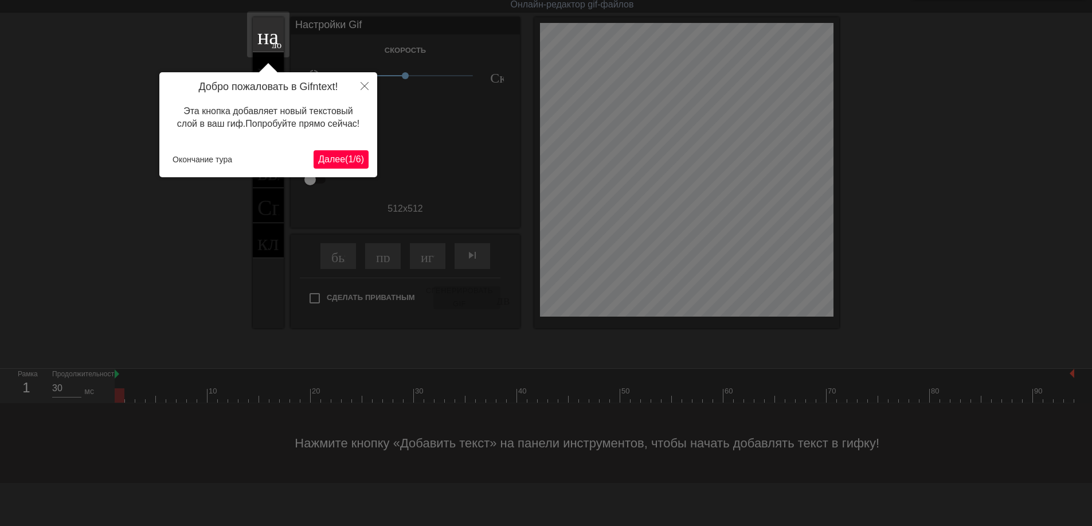
click at [322, 158] on ya-tr-span "Далее" at bounding box center [331, 159] width 27 height 10
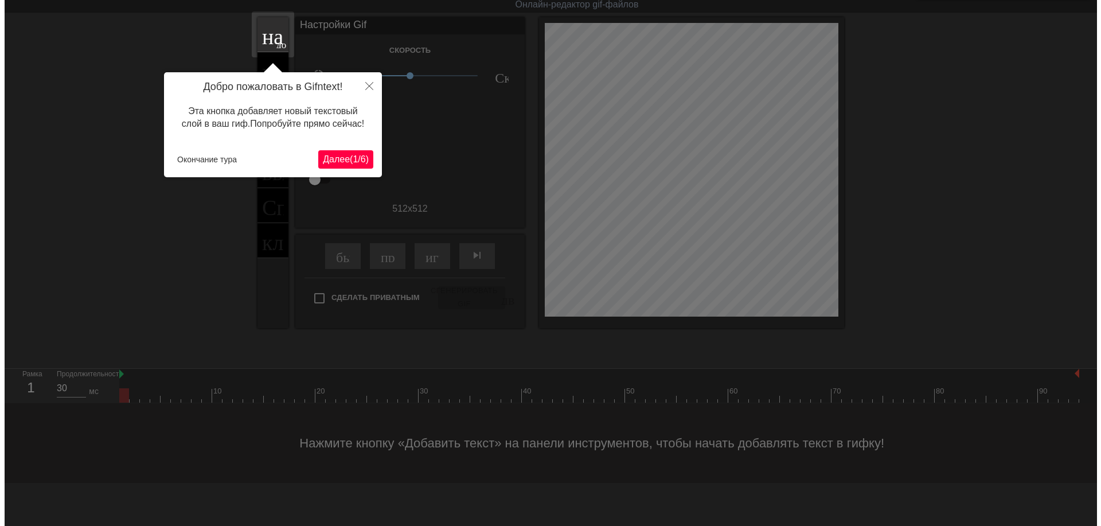
scroll to position [0, 0]
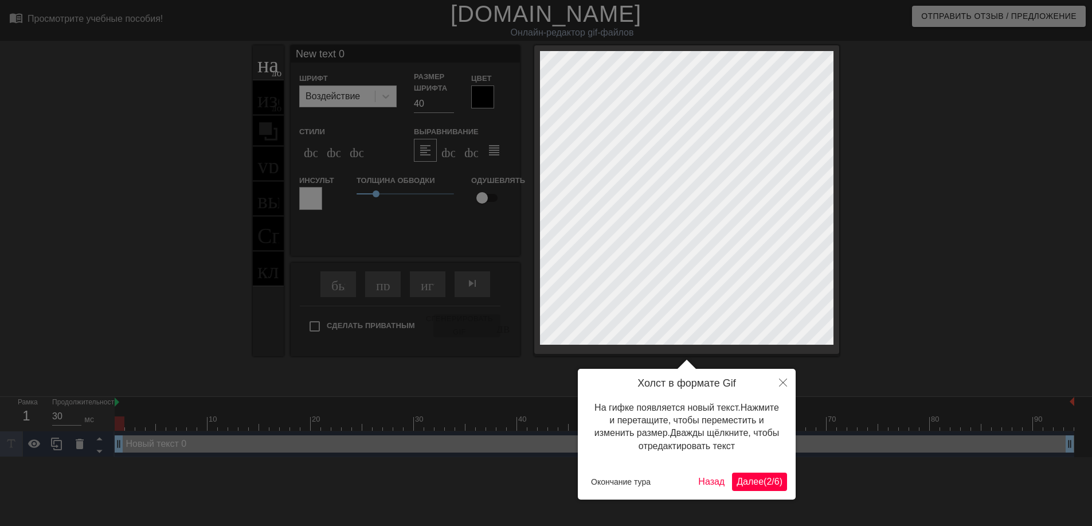
click at [741, 485] on ya-tr-span "Далее" at bounding box center [750, 481] width 27 height 10
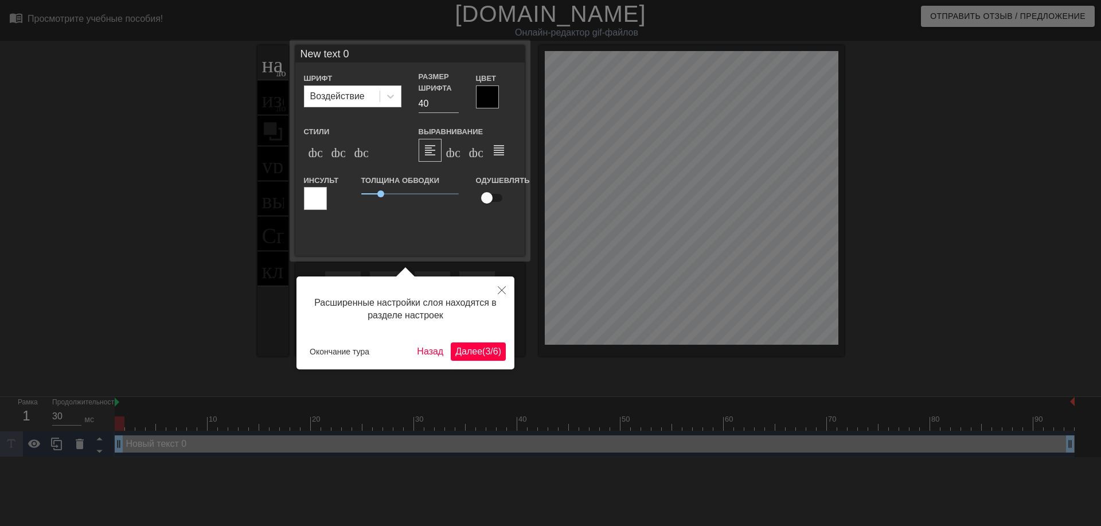
click at [485, 349] on ya-tr-span "3" at bounding box center [487, 351] width 5 height 10
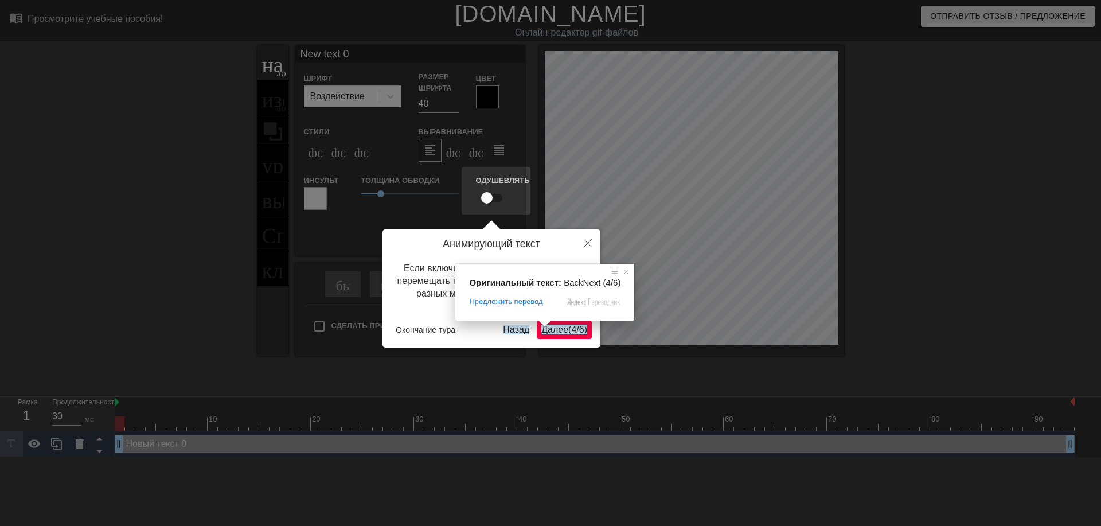
click at [558, 328] on ya-tr-span "Далее" at bounding box center [554, 329] width 27 height 10
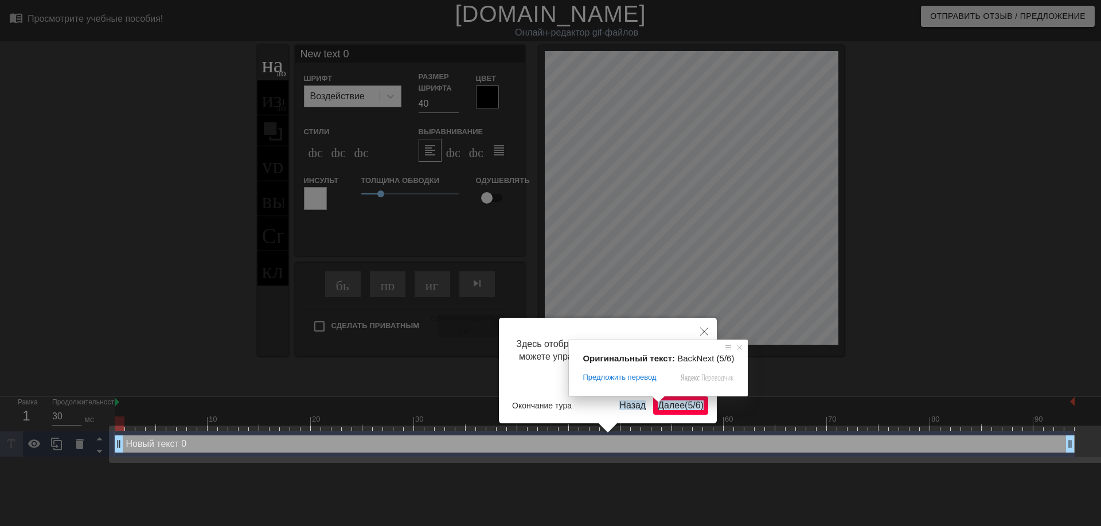
click at [666, 405] on ya-tr-span "Далее" at bounding box center [671, 405] width 27 height 10
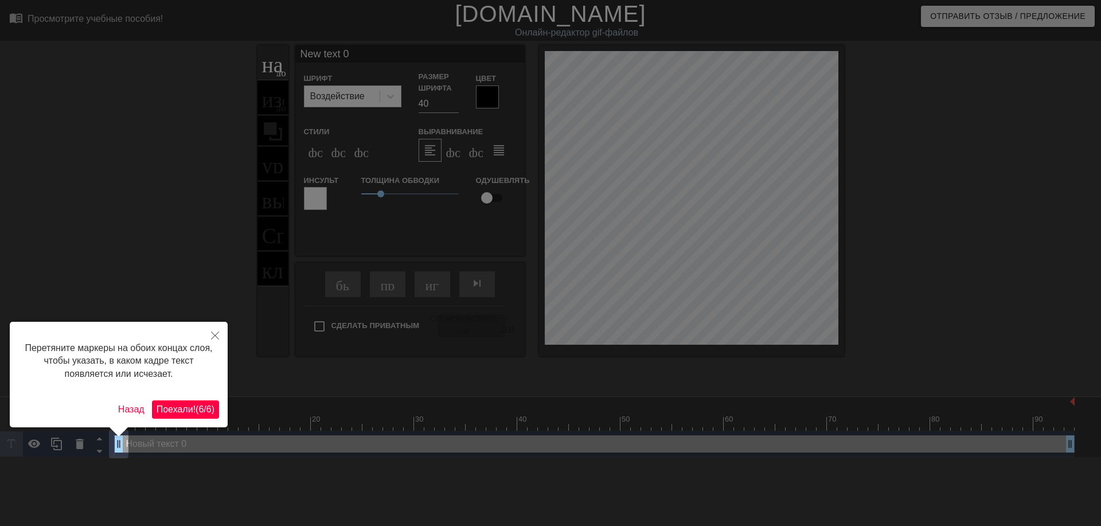
click at [191, 409] on ya-tr-span "Поехали!" at bounding box center [176, 409] width 39 height 10
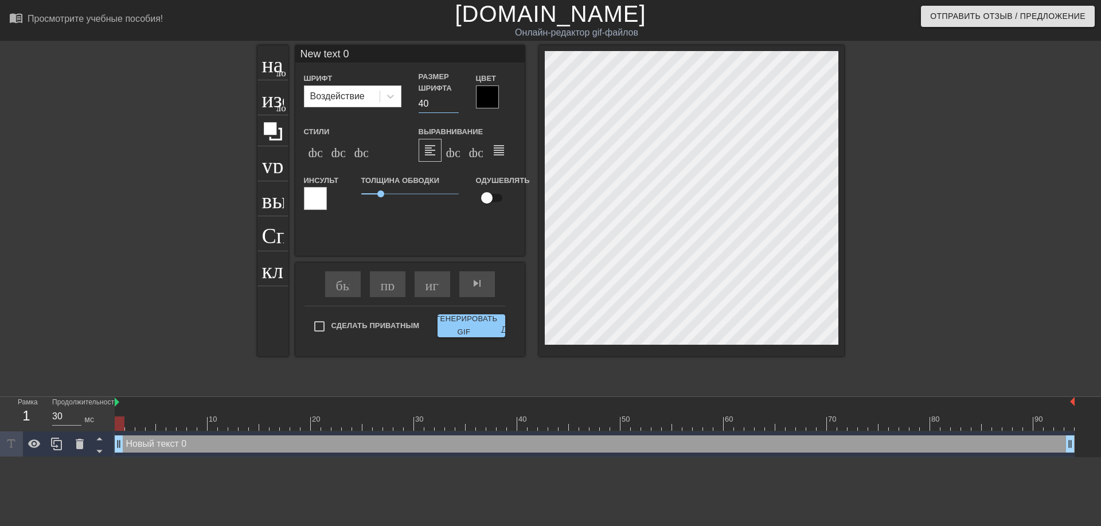
click at [423, 107] on input "40" at bounding box center [438, 104] width 40 height 18
type input "30"
click at [397, 93] on div at bounding box center [390, 96] width 21 height 21
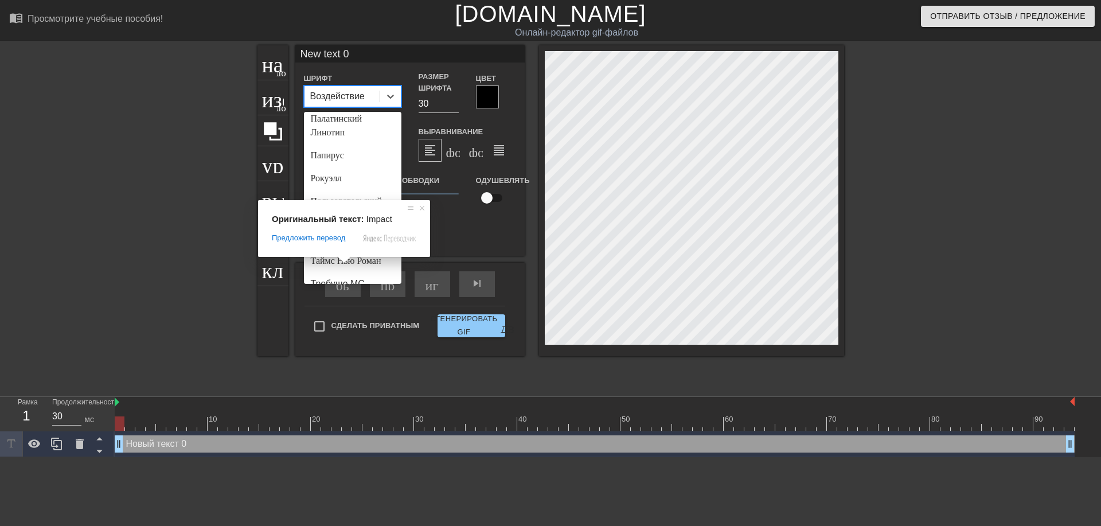
scroll to position [452, 0]
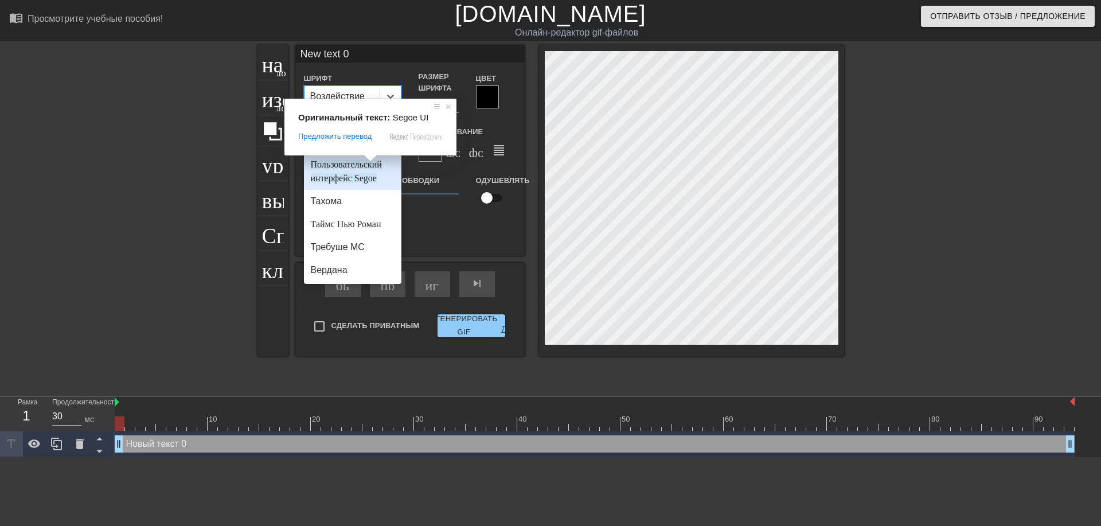
click at [364, 179] on ya-tr-span "Пользовательский интерфейс Segoe" at bounding box center [346, 171] width 71 height 24
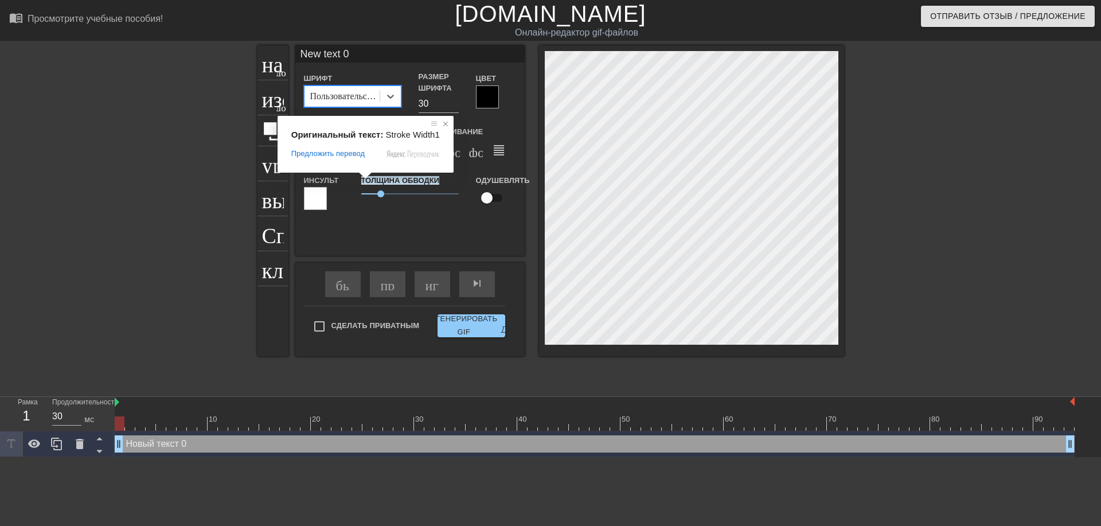
click at [440, 125] on span at bounding box center [445, 123] width 11 height 11
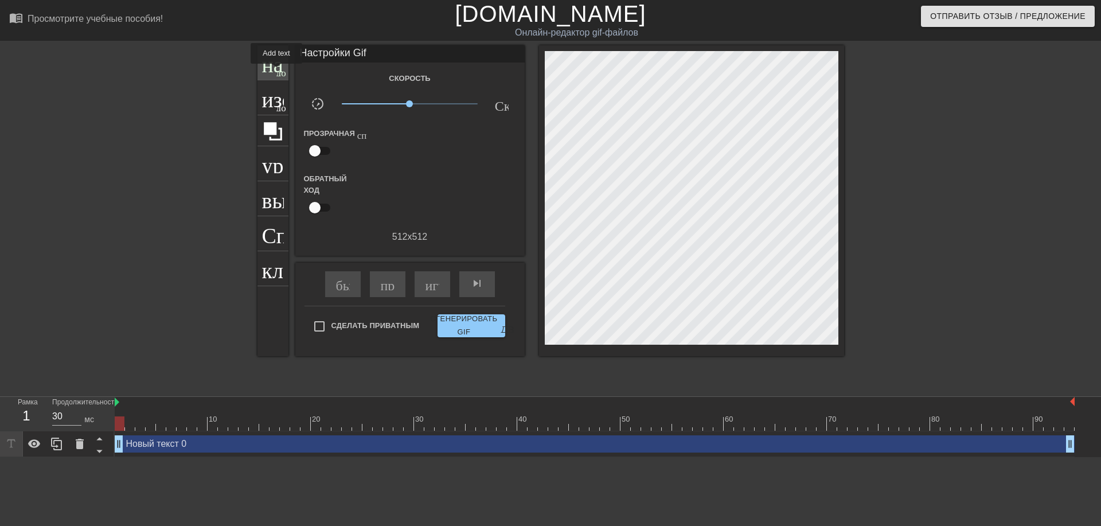
click at [278, 68] on ya-tr-span "добавить_круг" at bounding box center [309, 71] width 66 height 10
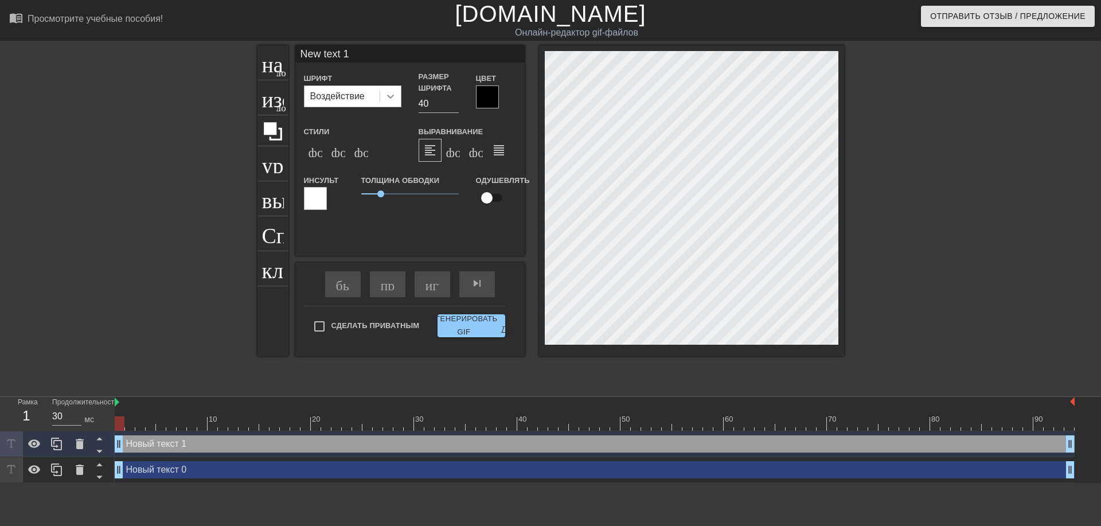
click at [388, 100] on icon at bounding box center [390, 96] width 11 height 11
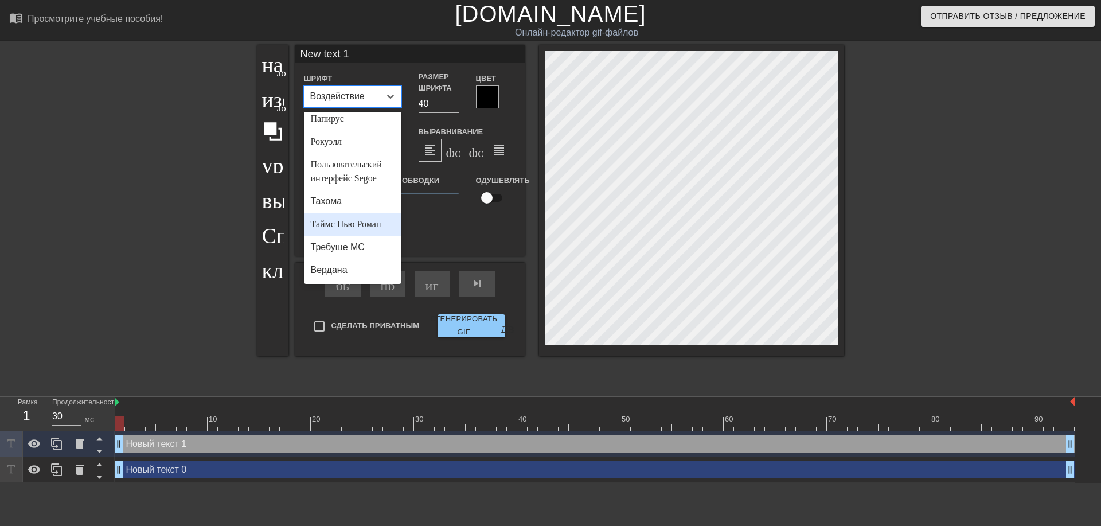
click at [348, 221] on ya-tr-span "Таймс Нью Роман" at bounding box center [346, 224] width 71 height 10
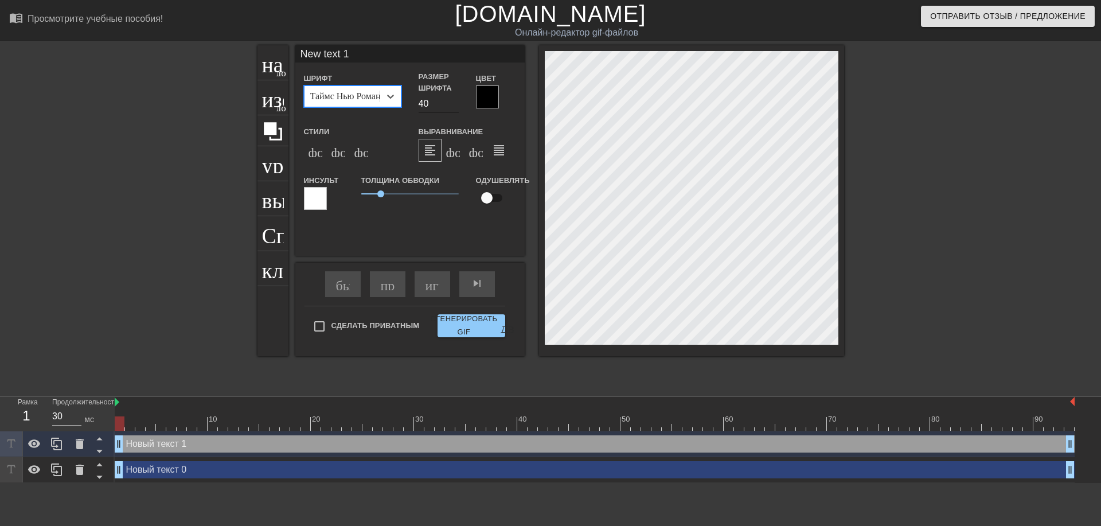
click at [424, 101] on input "40" at bounding box center [438, 104] width 40 height 18
type input "30"
type input "Nw text 1"
type textarea "Nw text 1"
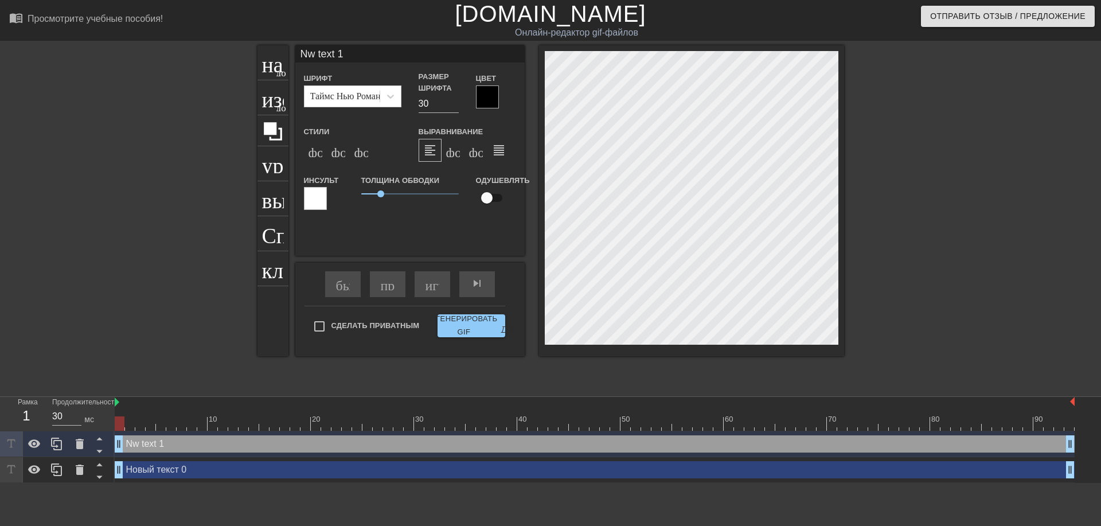
type input "N text 1"
type textarea "N text 1"
type input "text 1"
type textarea "text 1"
type input "text 1"
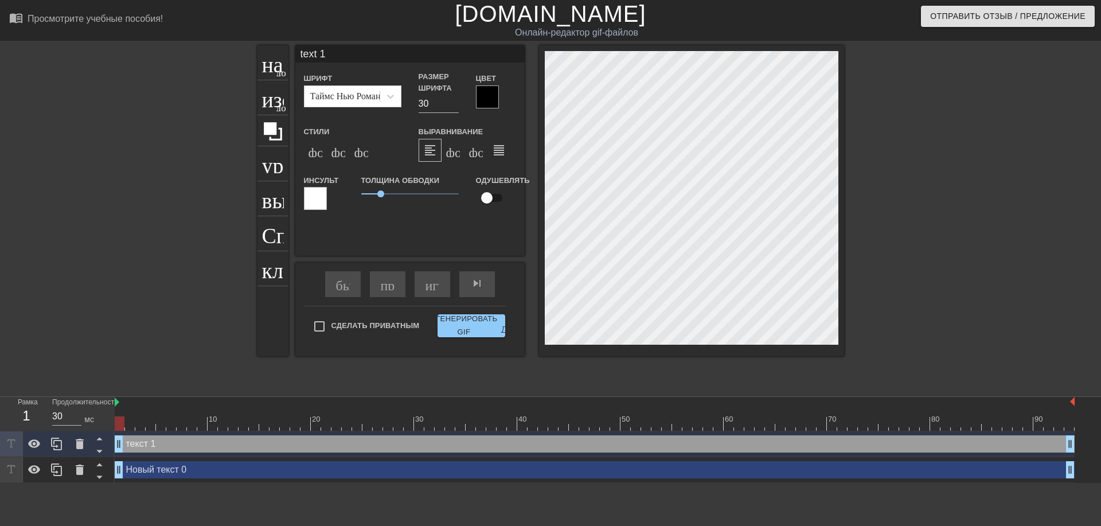
type textarea "text 1"
type input "ext 1"
type textarea "ext 1"
type input "xt 1"
type textarea "xt 1"
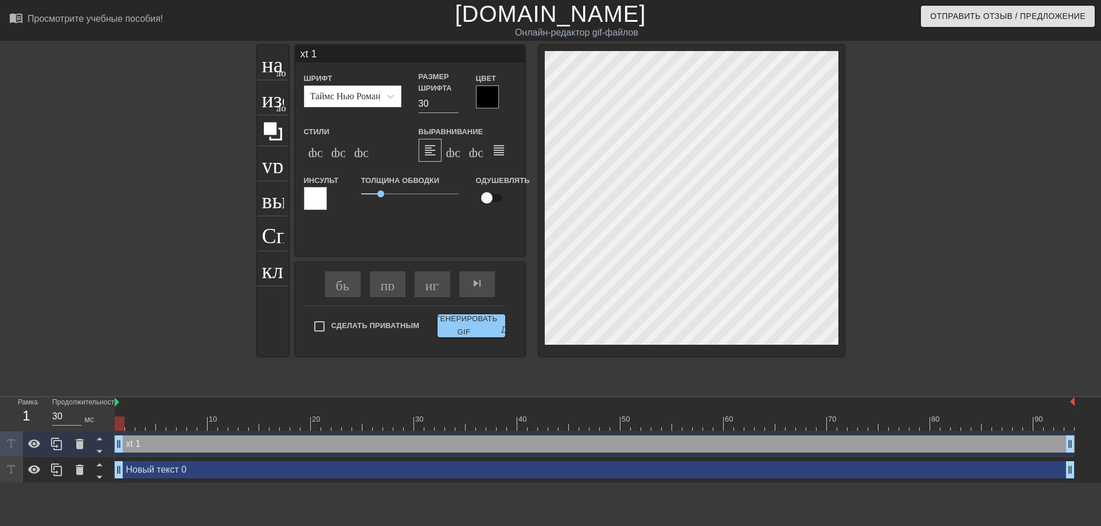
type input "t 1"
type textarea "t 1"
type input "1"
type textarea "1"
type input "1"
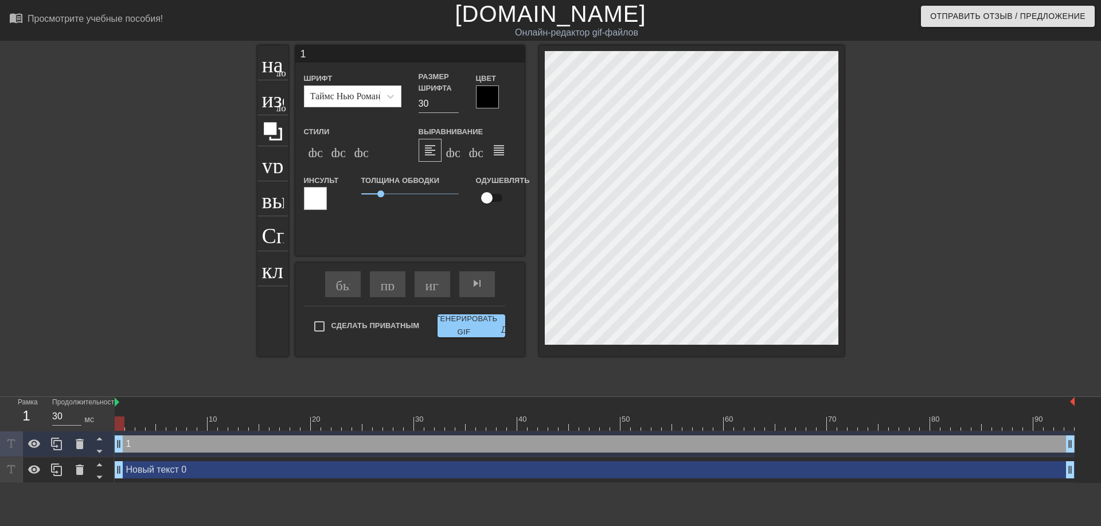
type textarea "1"
type input "@1"
type textarea "@1"
type input "@s1"
type textarea "@s1"
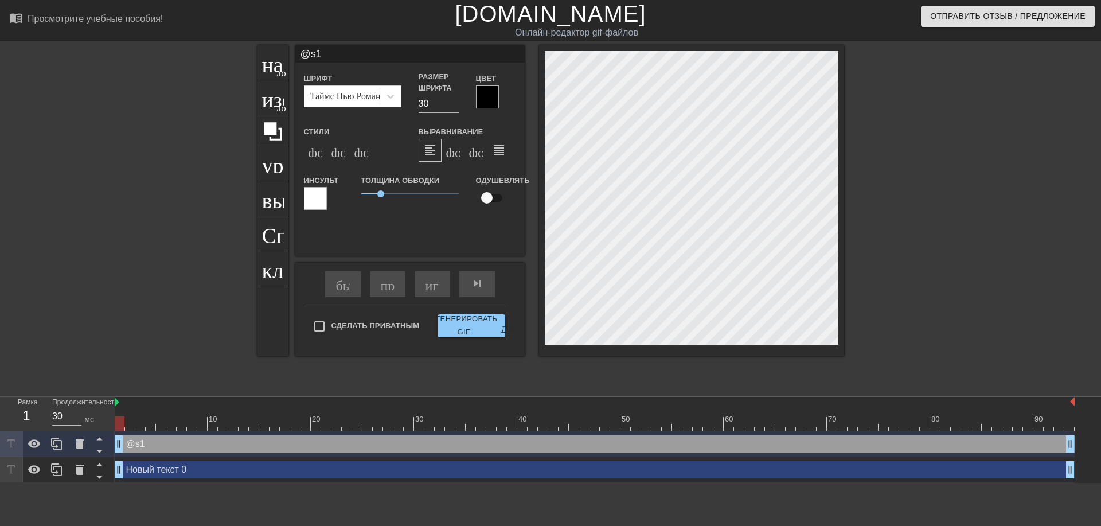
type input "@st1"
type textarea "@st1"
type input "@sti1"
type textarea "@sti1"
type input "@stic1"
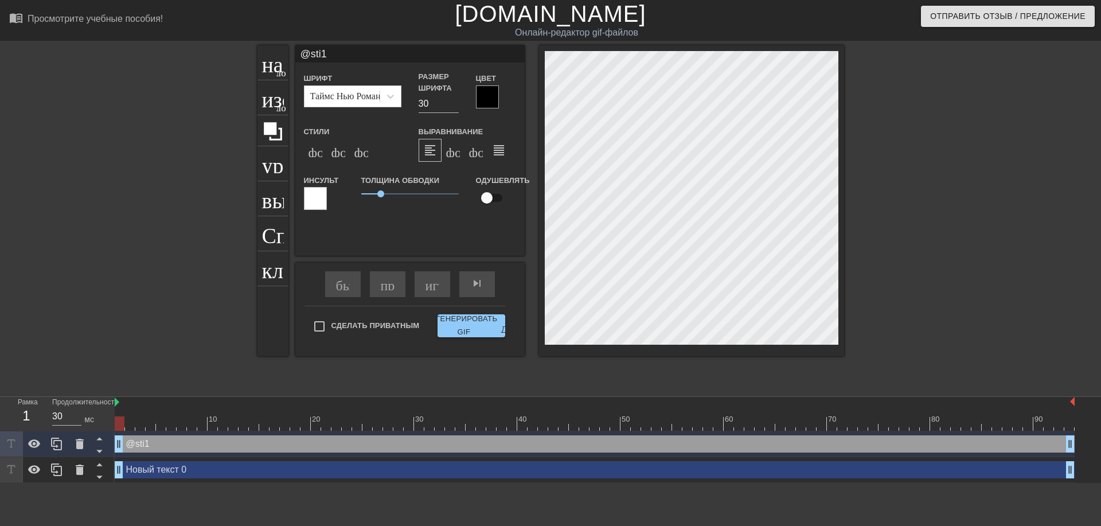
type textarea "@stic1"
type input "@stick1"
type textarea "@stick1"
type input "@sticke1"
type textarea "@sticke1"
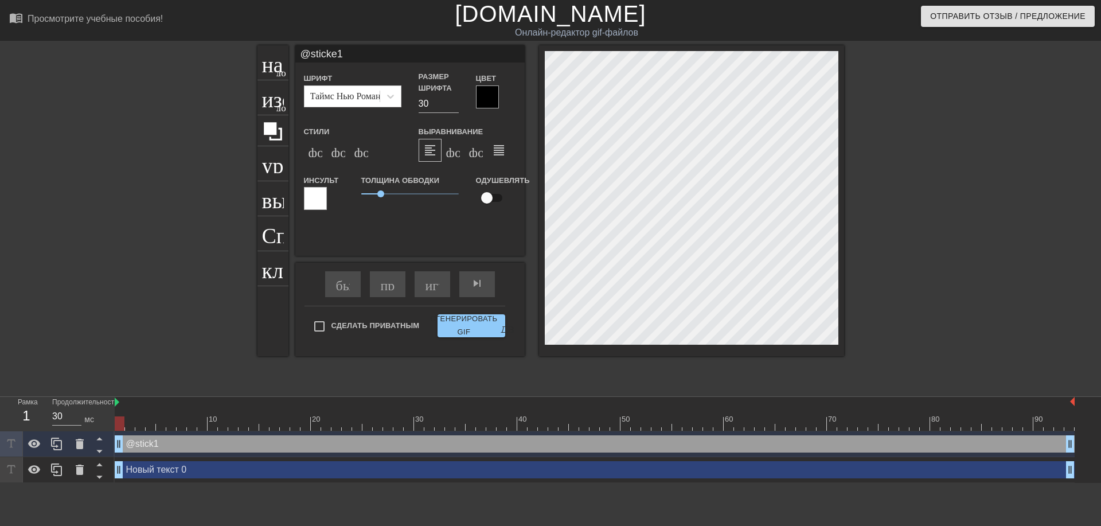
type input "@sticker1"
type textarea "@sticker1"
type input "@stickerb1"
type textarea "@stickerb1"
type input "@stickerba1"
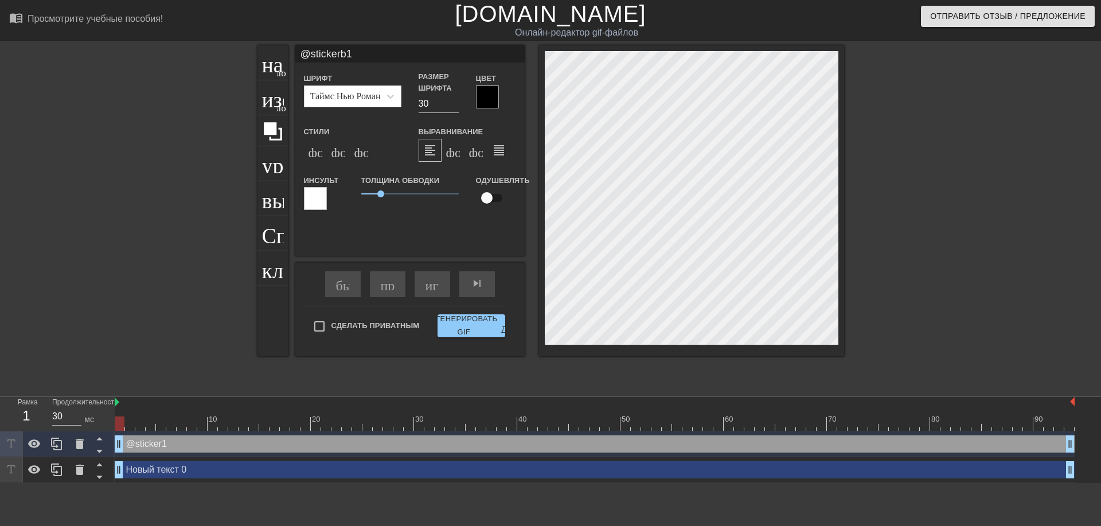
type textarea "@stickerba1"
type input "@stickerbas1"
type textarea "@stickerbas1"
type input "@stickerbase1"
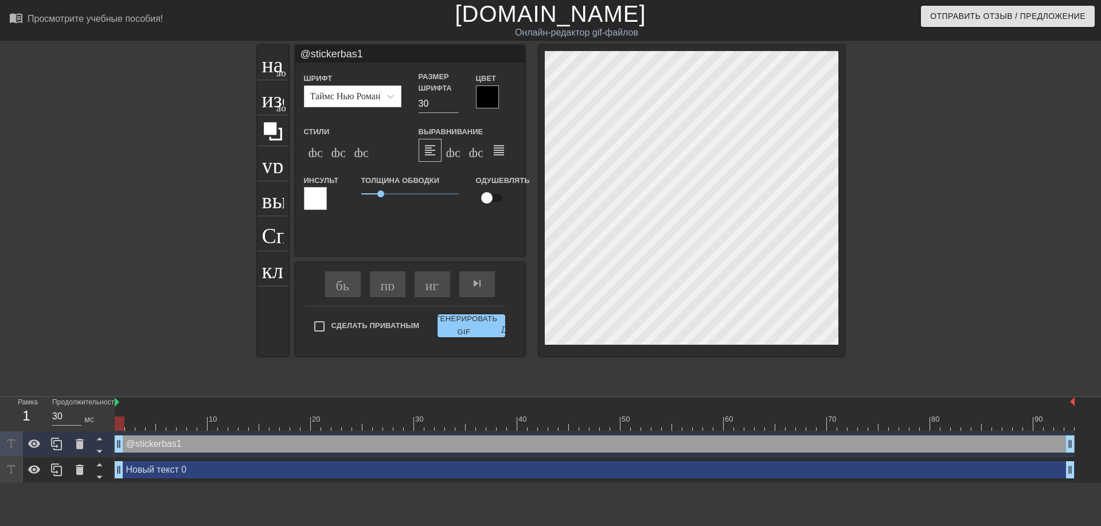
type textarea "@stickerbase1"
type input "@stickerbase_1"
type textarea "@stickerbase_1"
type input "@stickerbase_r1"
type textarea "@stickerbase_r1"
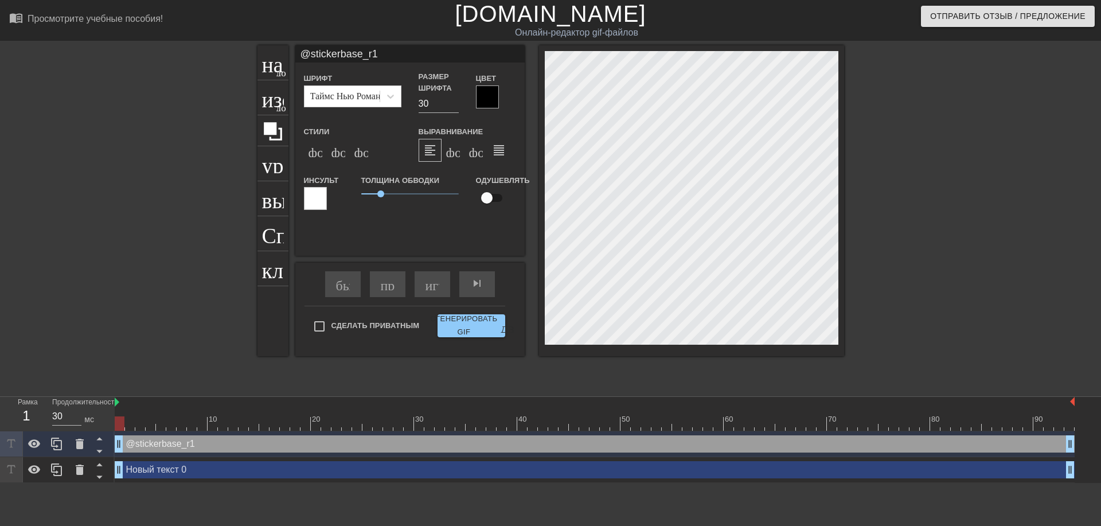
type input "@stickerbase_ru1"
type textarea "@stickerbase_ru1"
type input "New text 0"
type input "@stickebase_ru1"
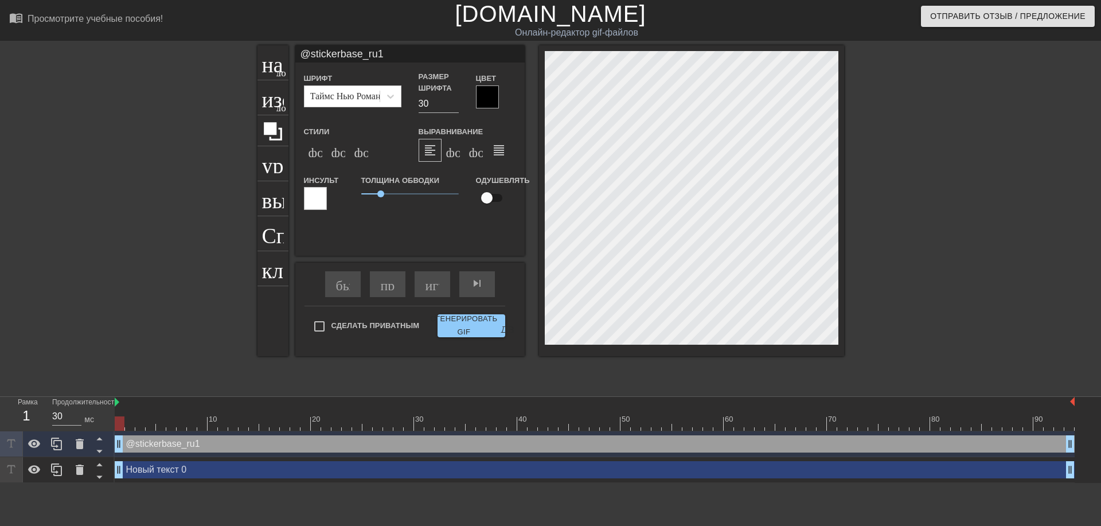
type textarea "@stickebase_ru1"
type input "@stickbase_ru1"
type textarea "@stickbase_ru1"
type input "@sticbase_ru1"
type textarea "@sticbase_ru1"
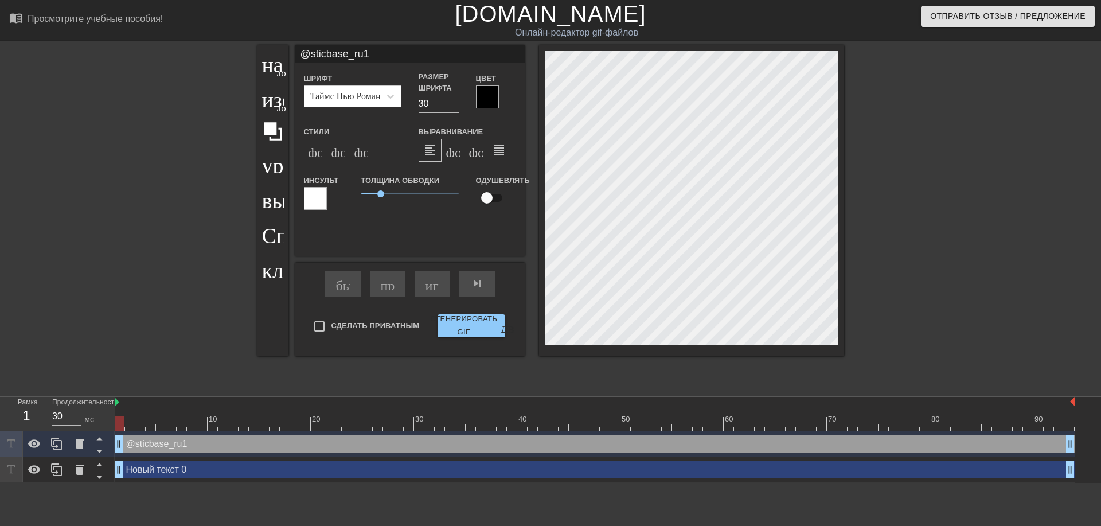
type input "@stibase_ru1"
type textarea "@stibase_ru1"
type input "@stbase_ru1"
type textarea "@stbase_ru1"
type input "@sbase_ru1"
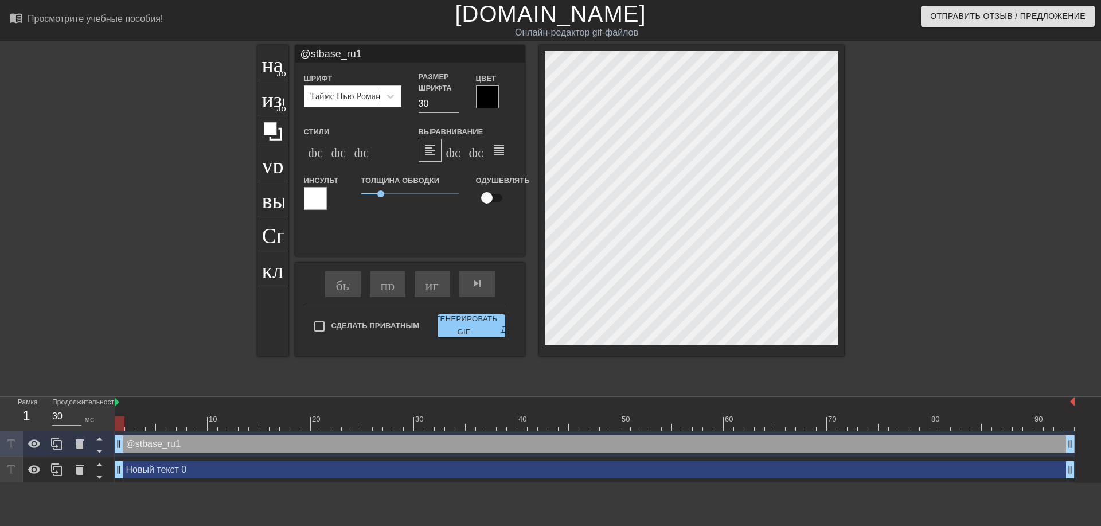
type textarea "@sbase_ru1"
type input "@base_ru1"
type textarea "@base_ru1"
type input "base_ru1"
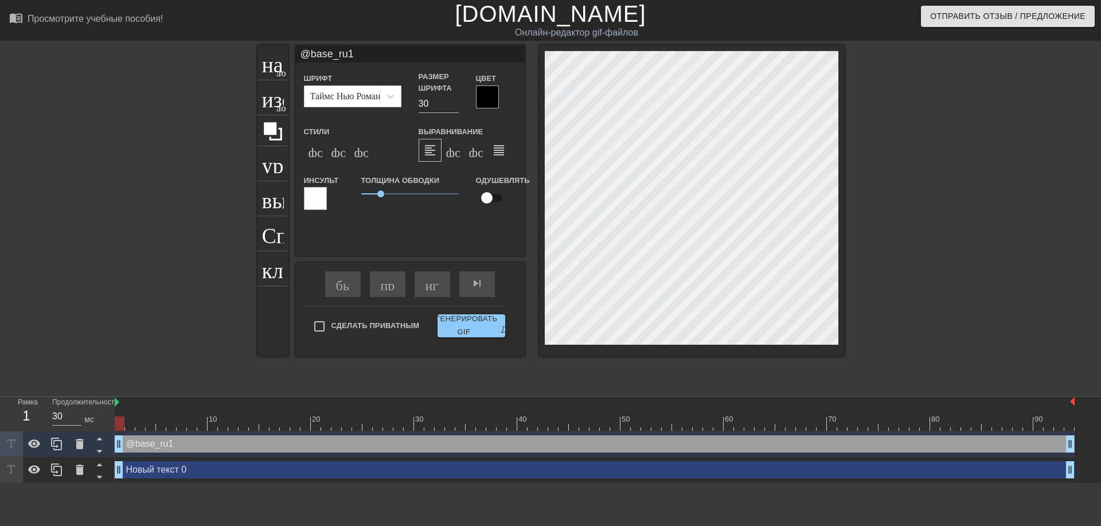
type textarea "base_ru1"
type input "ase_ru1"
type textarea "ase_ru1"
type input "se_ru1"
type textarea "se_ru1"
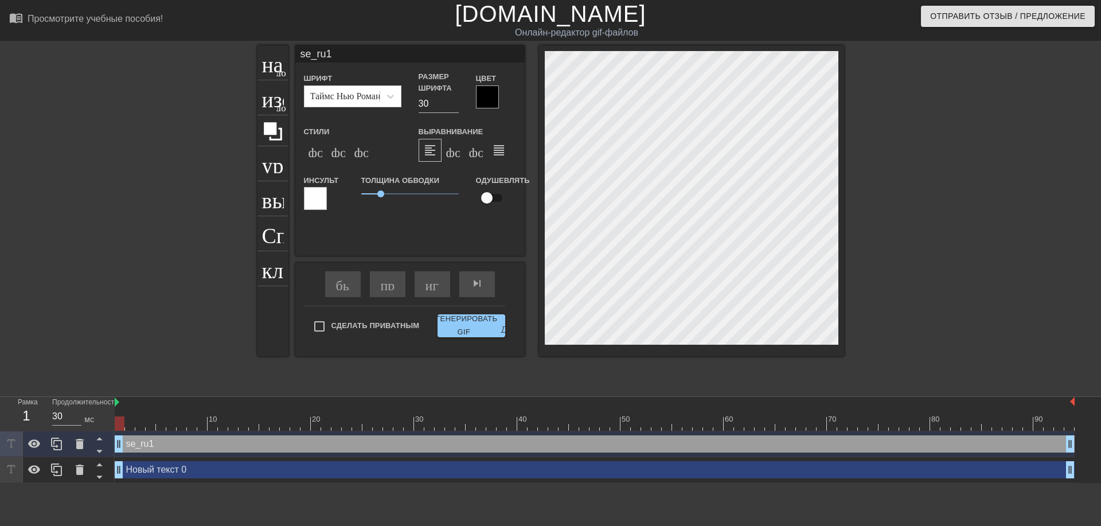
type input "e_ru1"
type textarea "e_ru1"
type input "_ru1"
type textarea "_ru1"
type input "ru1"
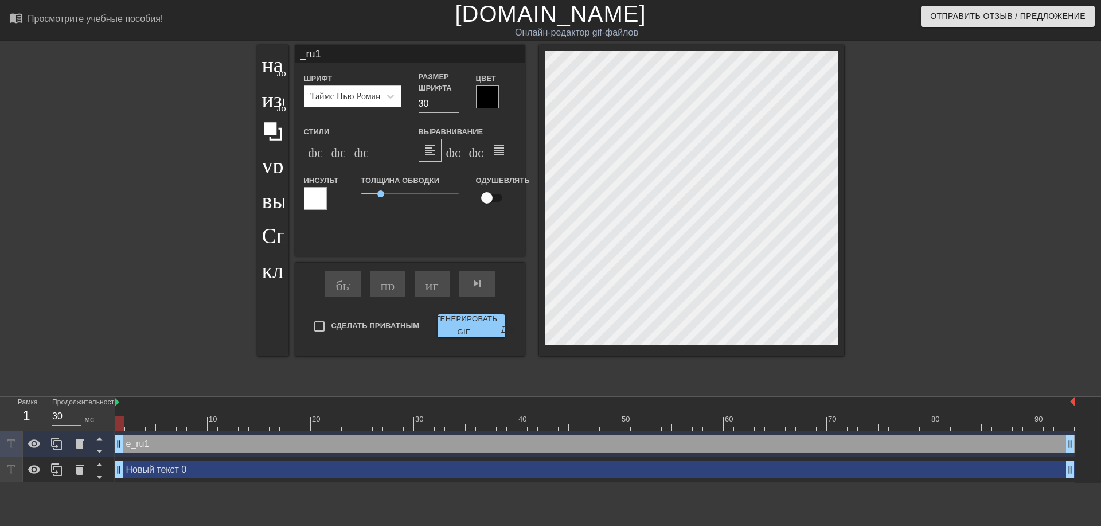
type textarea "ru1"
type input "u1"
type textarea "u1"
type input "1"
type textarea "1"
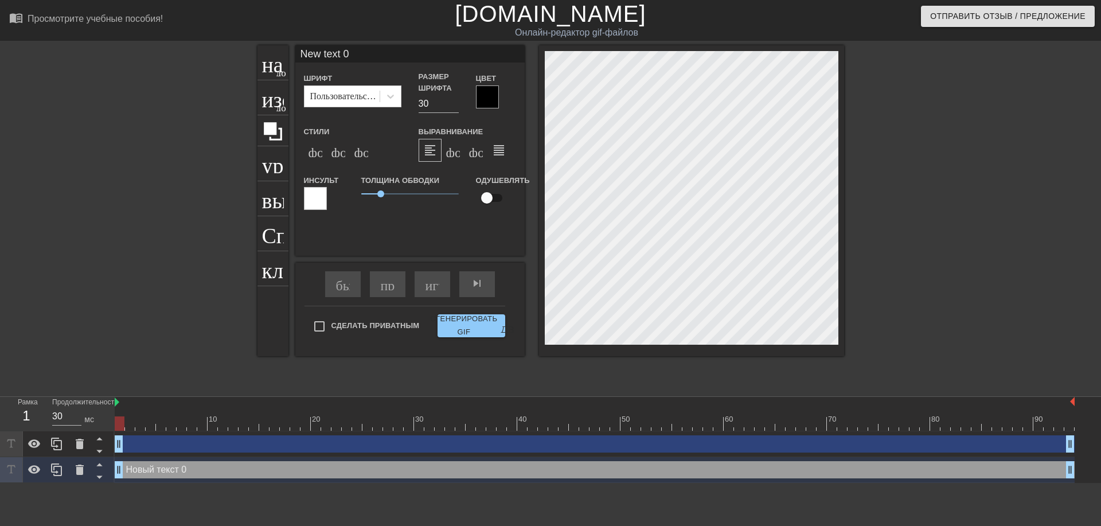
scroll to position [2, 2]
type input "ew text 0"
type textarea "ew text 0"
type input "w text 0"
type textarea "w text 0"
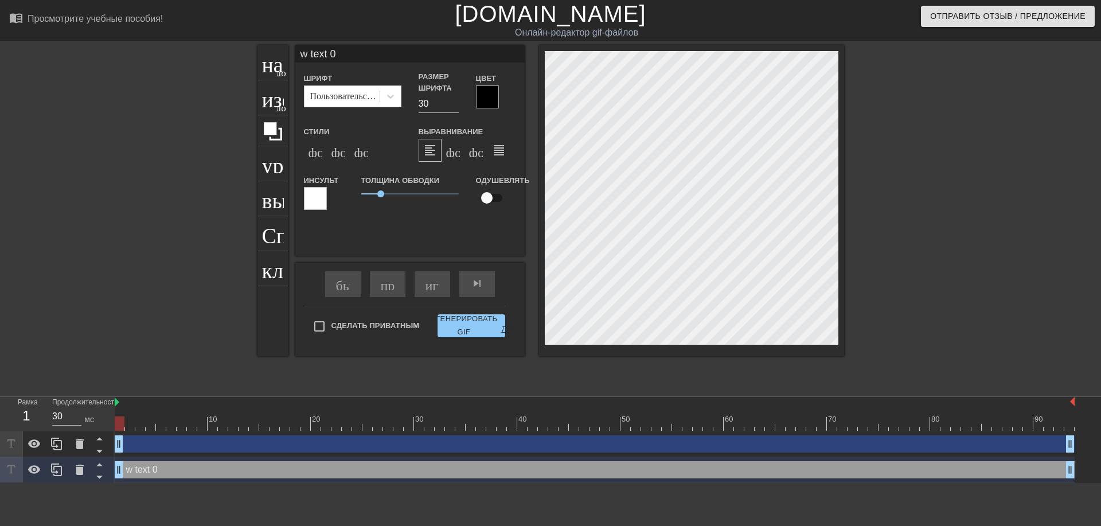
type input "text 0"
type textarea "text 0"
type input "text 0"
type textarea "text 0"
type input "ext 0"
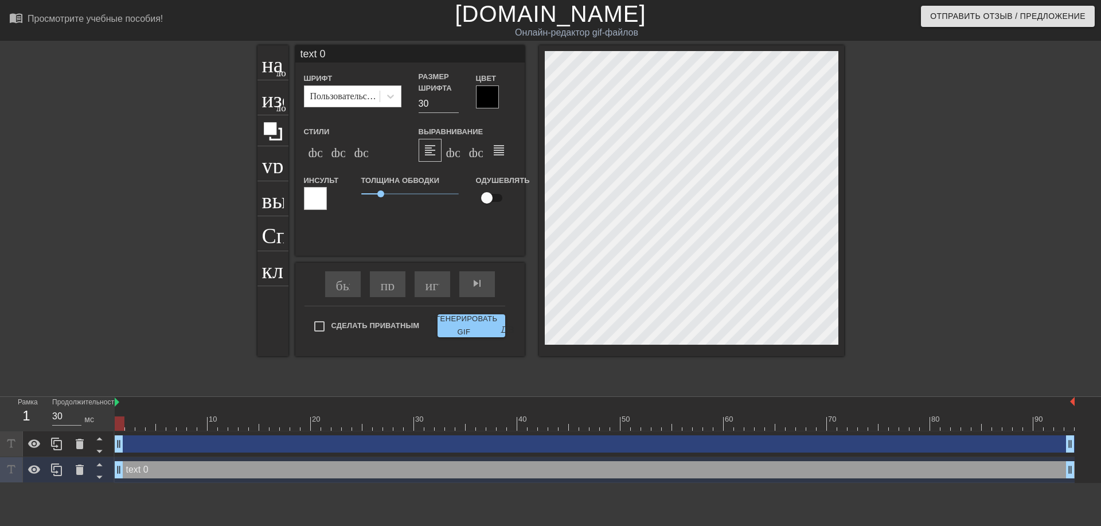
type textarea "ext 0"
type input "xt 0"
type textarea "xt 0"
type input "t 0"
type textarea "t 0"
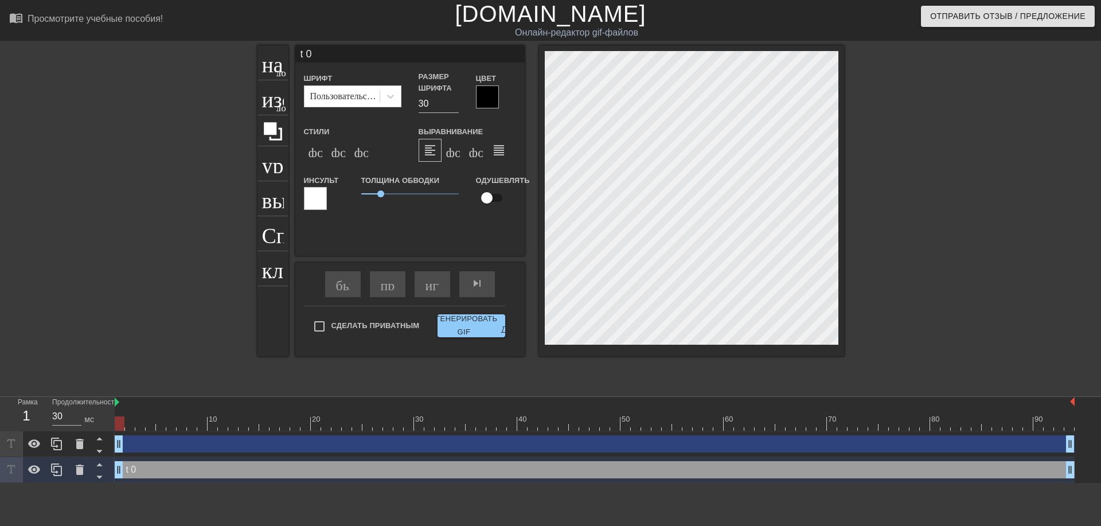
type input "0"
type textarea "0"
type input "0"
type textarea "0"
type input "@"
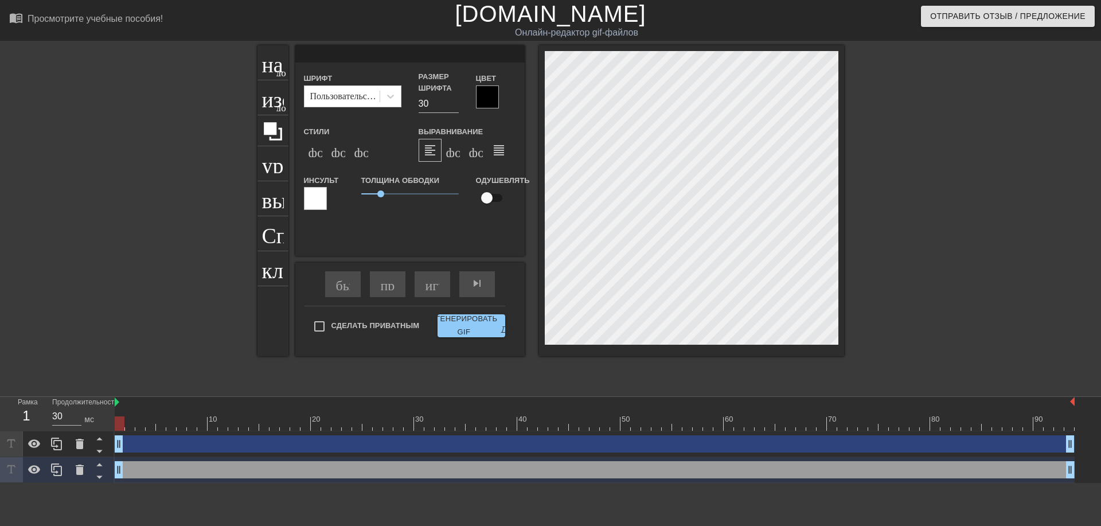
type textarea "@"
type input "@s"
type textarea "@s"
type input "@st"
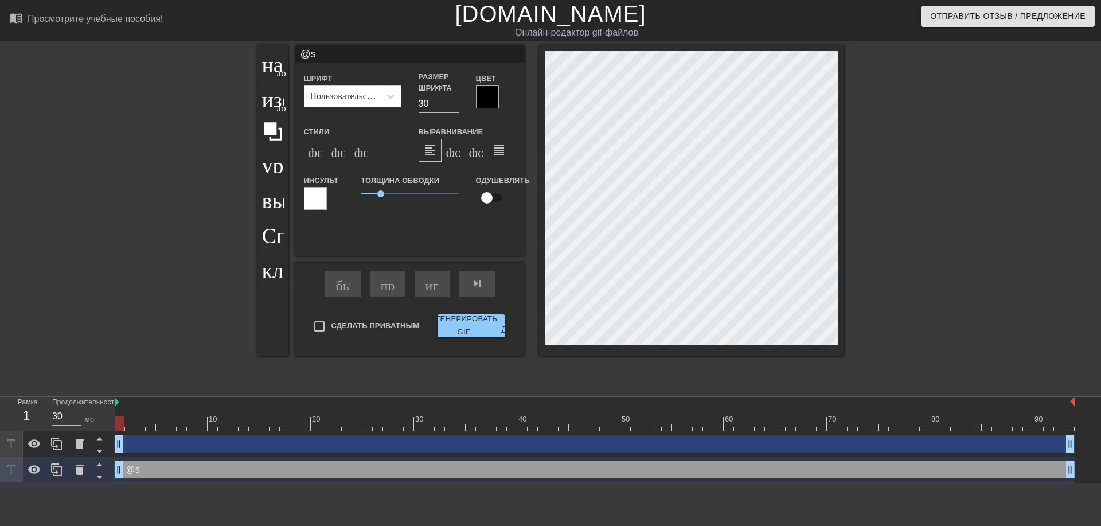
type textarea "@st"
type input "@sti"
type textarea "@sti"
type input "@stic"
type textarea "@stic"
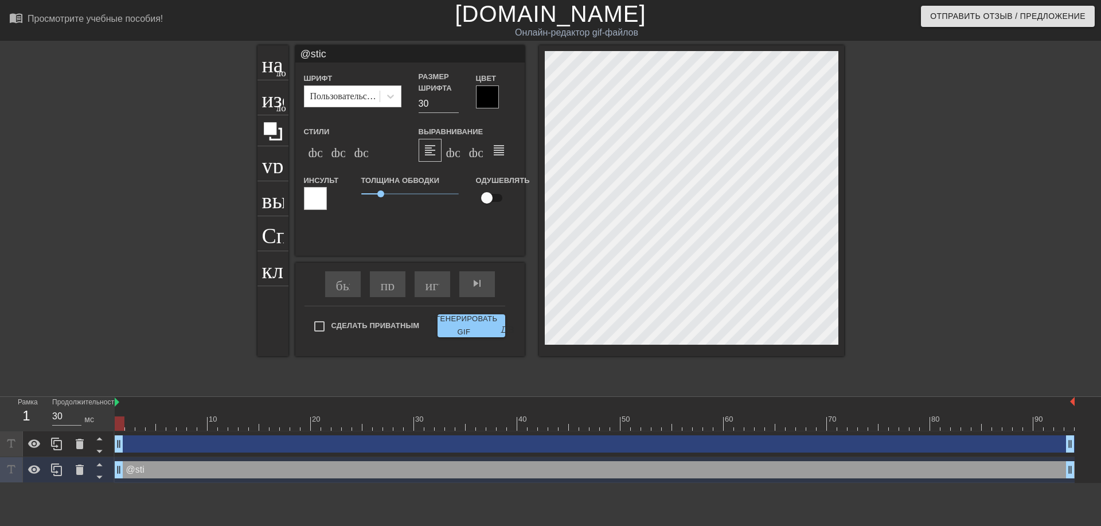
type input "@stick"
type textarea "@stick"
type input "@sticke"
type textarea "@sticke"
type input "@sticker"
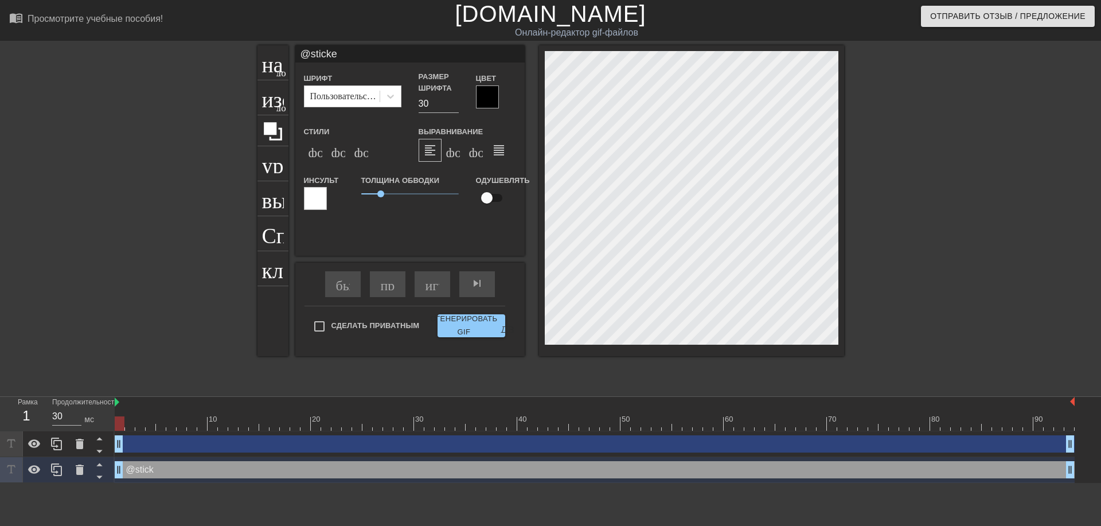
type textarea "@sticker"
type input "@stickerb"
type textarea "@stickerb"
type input "@stickerba"
type textarea "@stickerba"
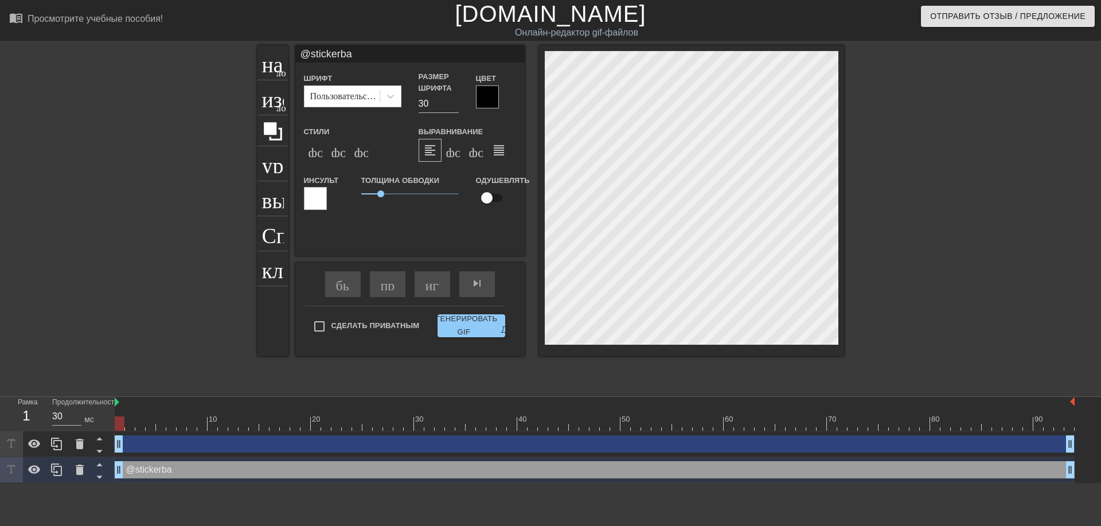
type input "@stickerbas"
type textarea "@stickerbas"
type input "@stickerbase"
type textarea "@stickerbase"
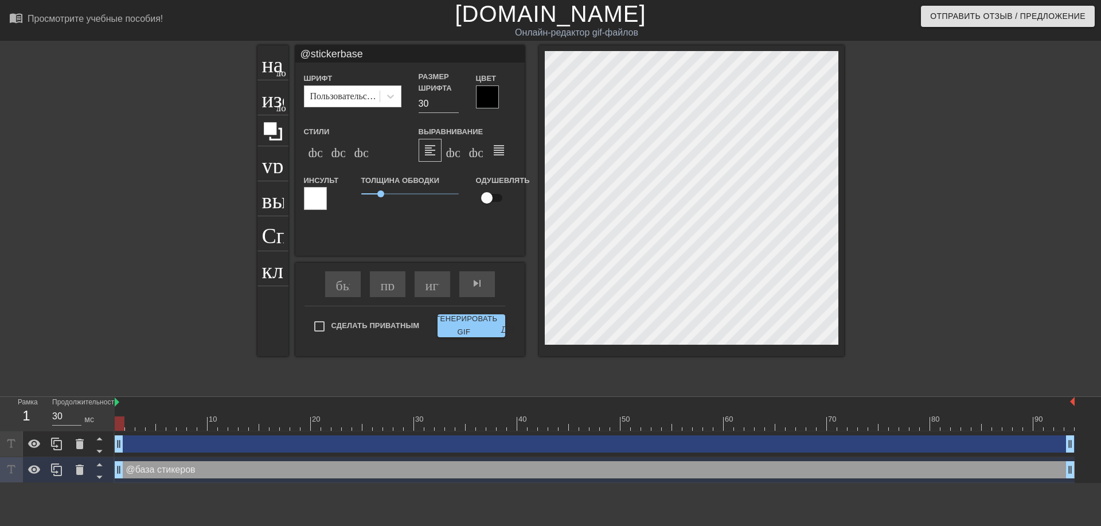
type input "@stickerbase_"
type textarea "@stickerbase_"
type input "@stickerbase_r"
type textarea "@stickerbase_ru"
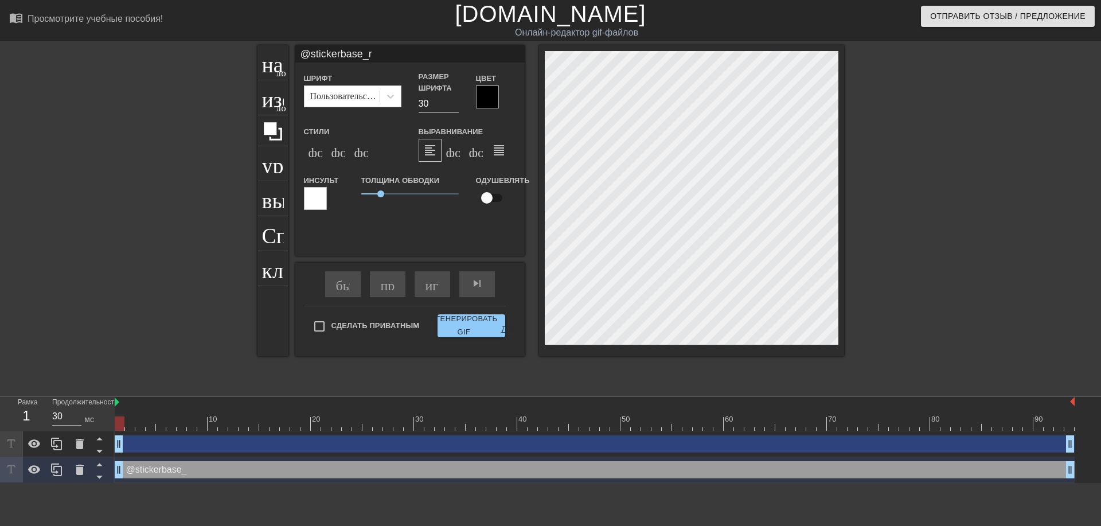
type input "@stickerbase_ru"
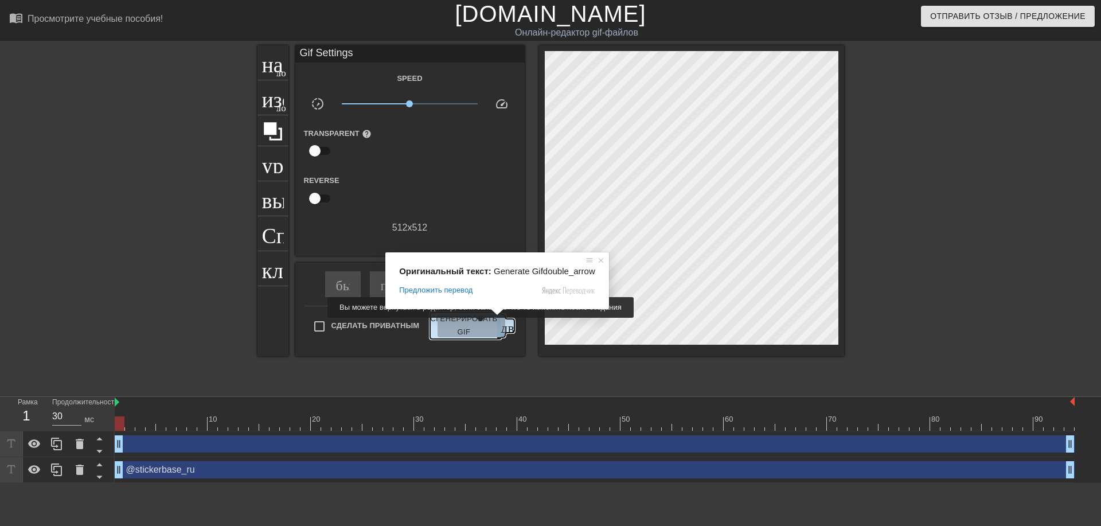
click at [473, 326] on ya-tr-span "Сгенерировать GIF" at bounding box center [463, 325] width 67 height 26
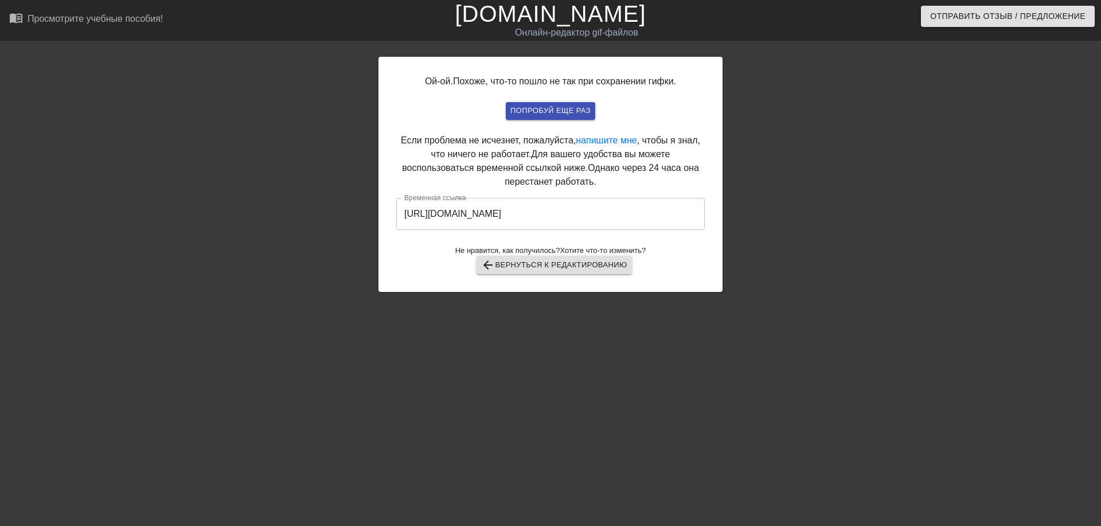
click at [576, 217] on input "[URL][DOMAIN_NAME]" at bounding box center [550, 214] width 308 height 32
click at [574, 215] on input "[URL][DOMAIN_NAME]" at bounding box center [550, 214] width 308 height 32
